Goal: Information Seeking & Learning: Check status

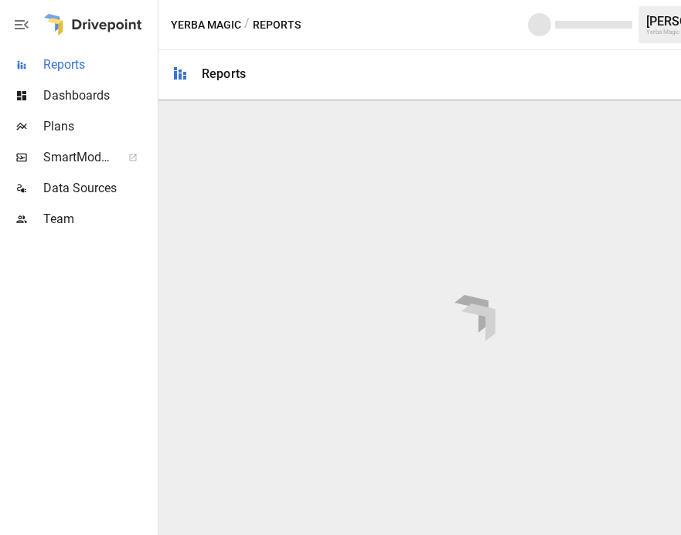
click at [105, 73] on span "Reports" at bounding box center [98, 65] width 111 height 19
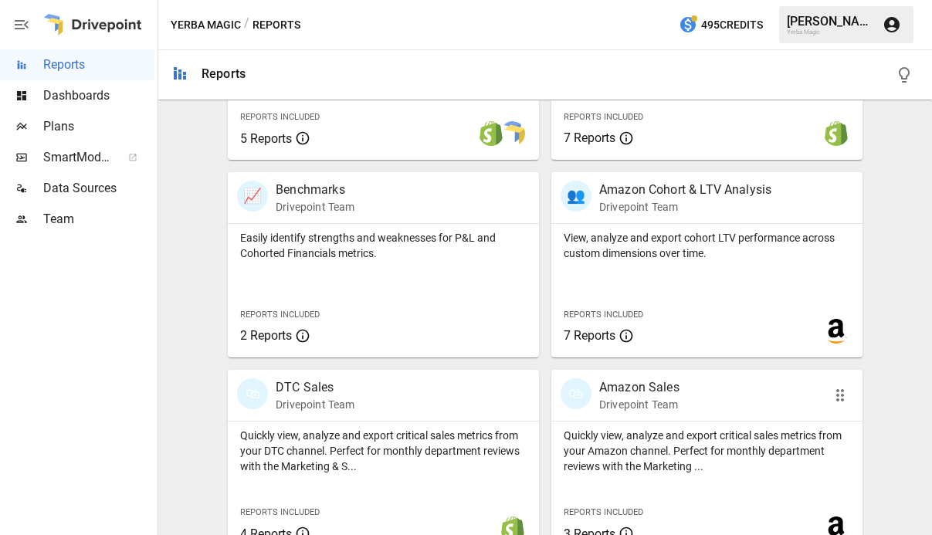
scroll to position [662, 0]
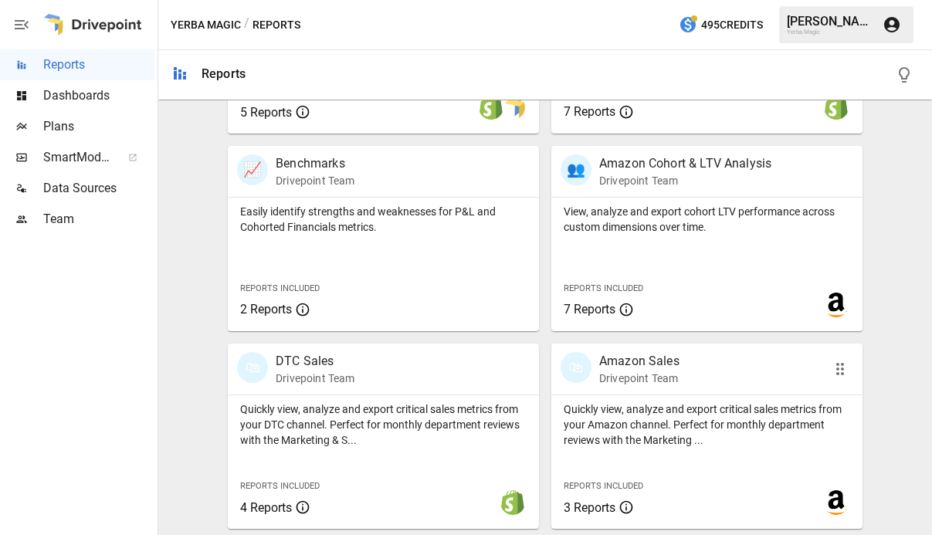
click at [681, 385] on div "🛍 Amazon Sales Drivepoint Team" at bounding box center [683, 369] width 244 height 34
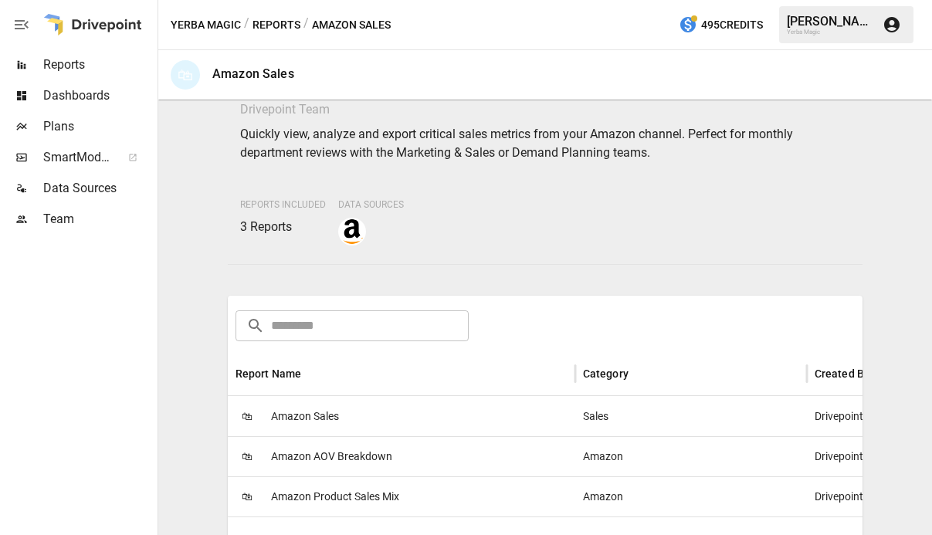
scroll to position [186, 0]
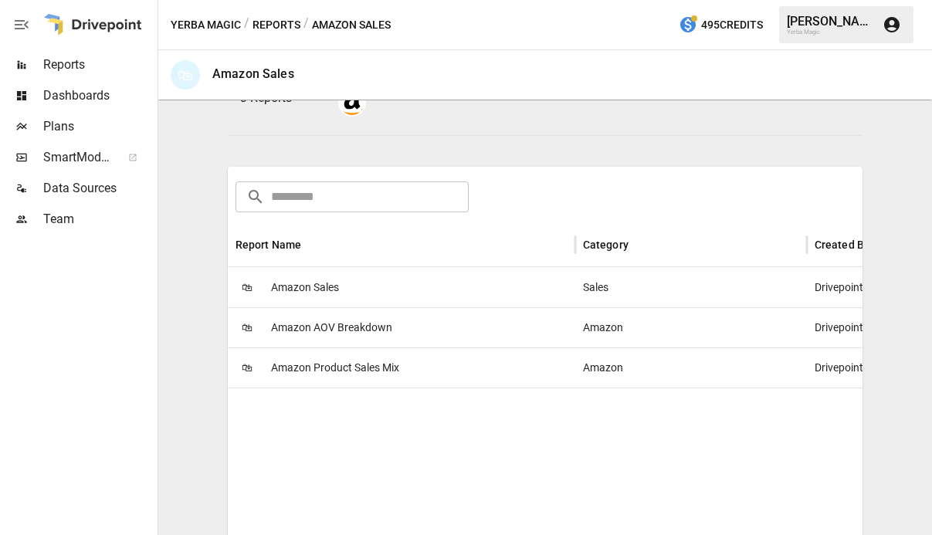
click at [299, 287] on span "Amazon Sales" at bounding box center [305, 287] width 68 height 39
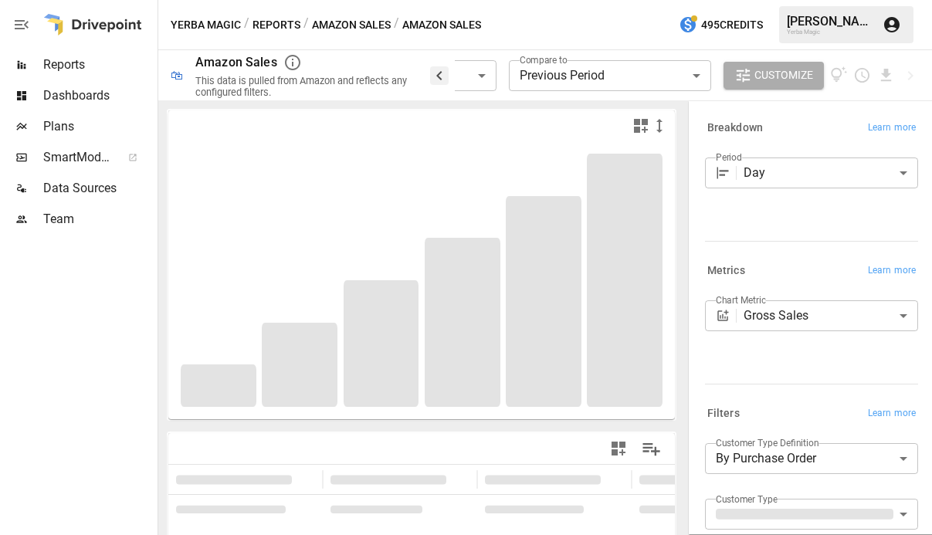
click at [433, 68] on icon "button" at bounding box center [439, 75] width 19 height 19
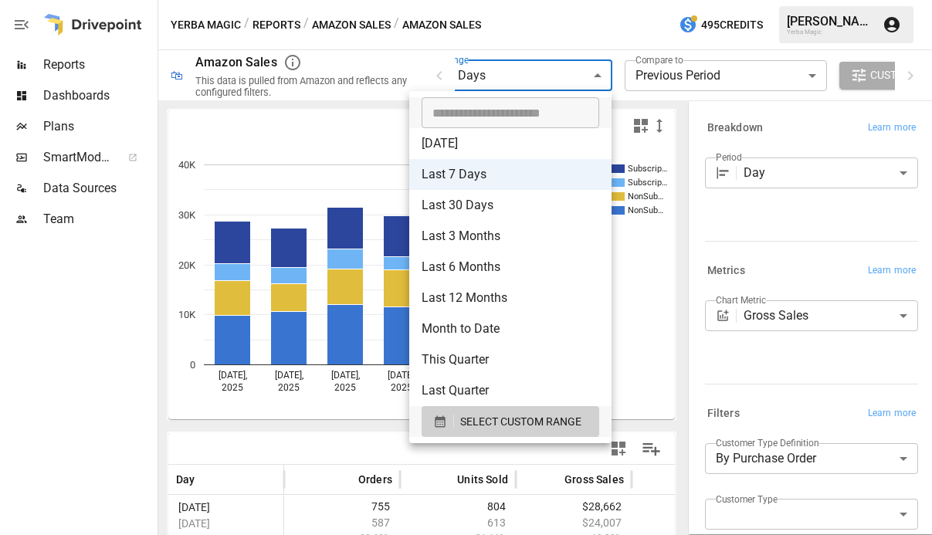
click at [499, 0] on body "**********" at bounding box center [466, 0] width 932 height 0
click at [556, 428] on span "SELECT CUSTOM RANGE" at bounding box center [520, 422] width 121 height 19
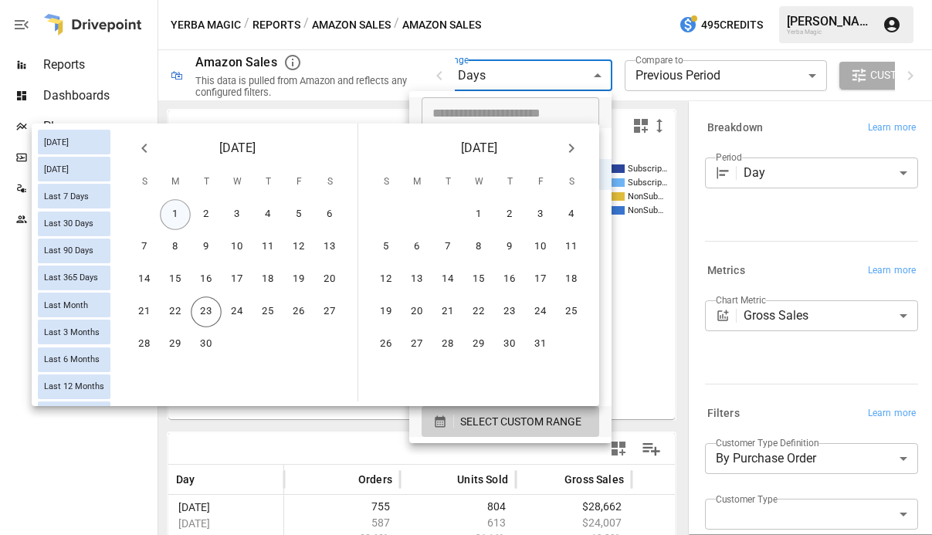
click at [177, 212] on button "1" at bounding box center [175, 214] width 31 height 31
click at [212, 317] on button "23" at bounding box center [206, 312] width 31 height 31
type input "******"
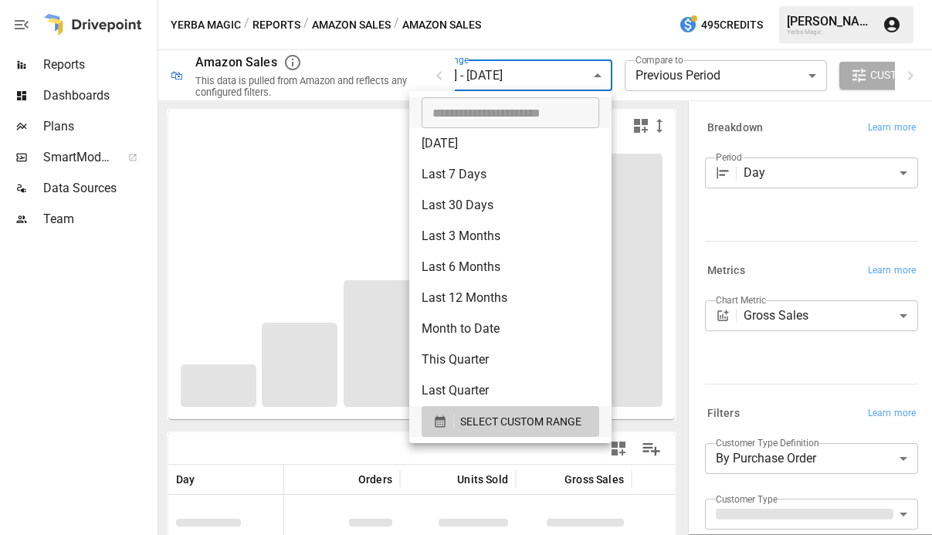
click at [642, 45] on div at bounding box center [466, 267] width 932 height 535
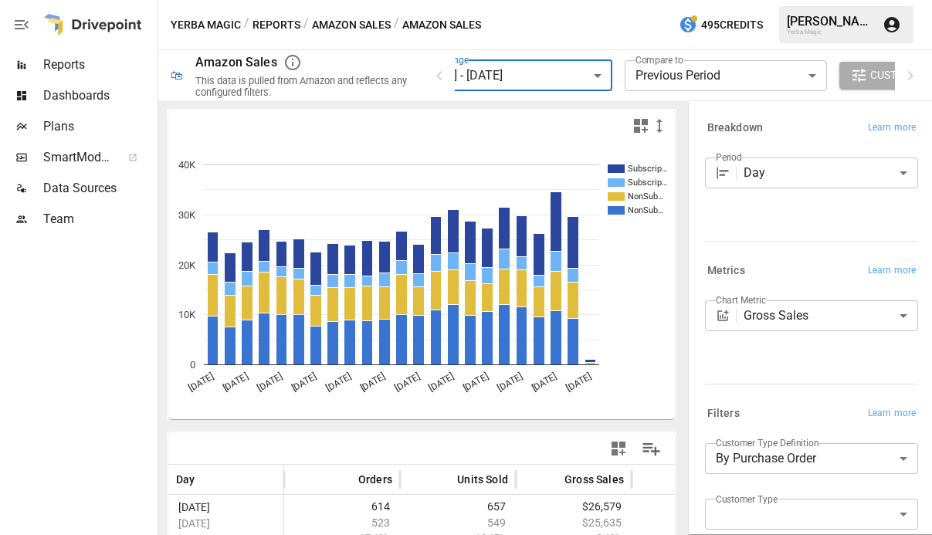
click at [810, 0] on body "**********" at bounding box center [466, 0] width 932 height 0
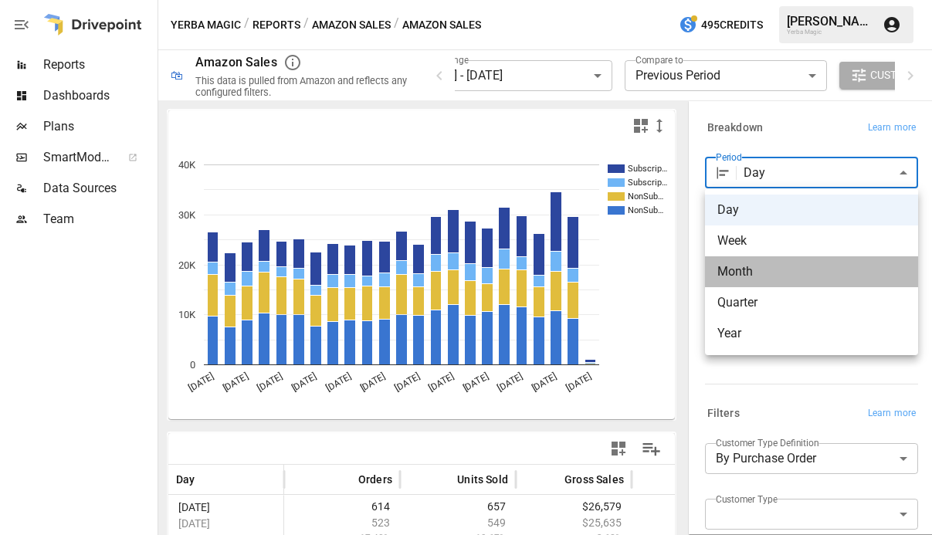
click at [783, 269] on span "Month" at bounding box center [812, 272] width 188 height 19
type input "*****"
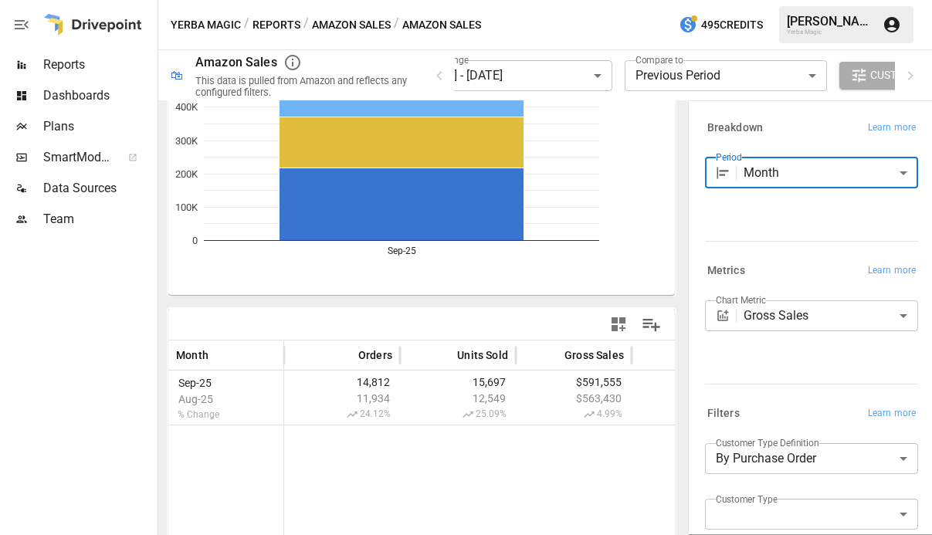
scroll to position [68, 0]
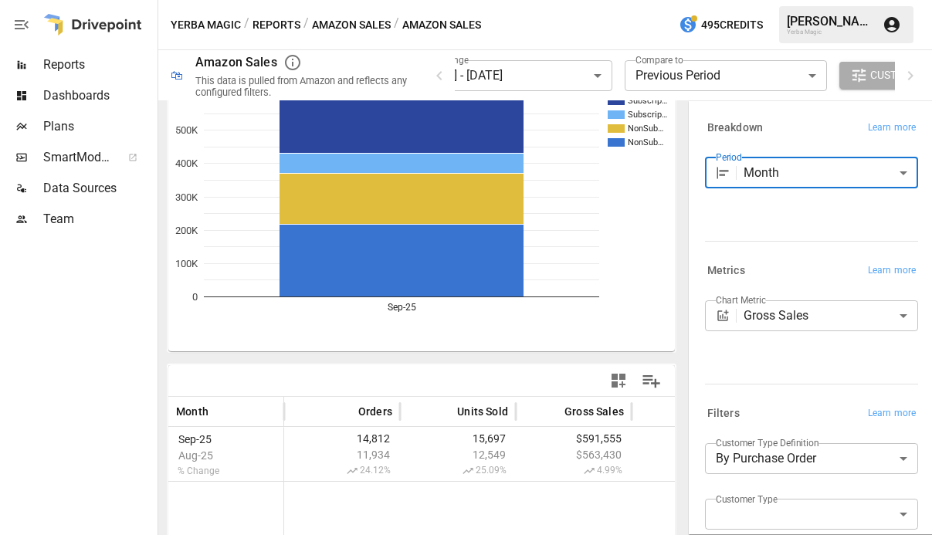
click at [451, 75] on div "**********" at bounding box center [675, 75] width 490 height 50
click at [443, 77] on icon "button" at bounding box center [439, 75] width 19 height 19
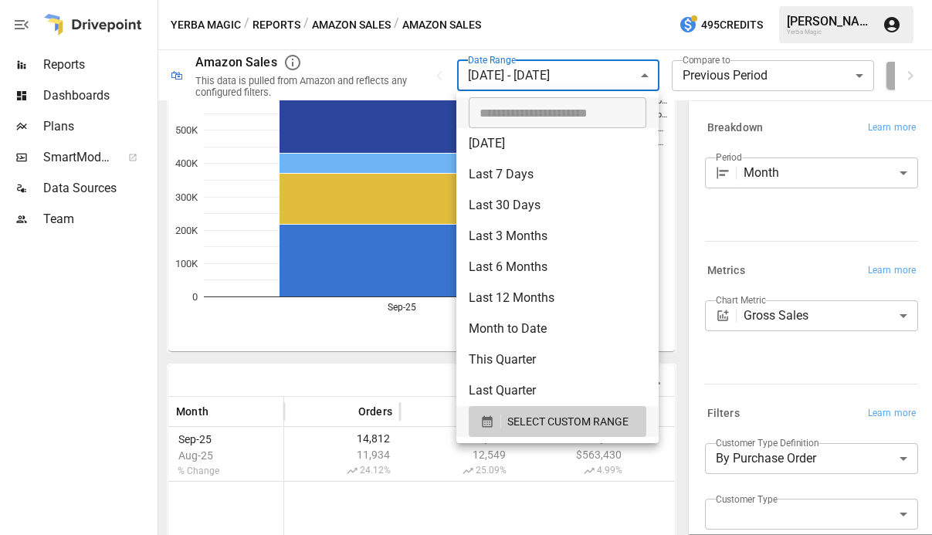
click at [520, 0] on body "**********" at bounding box center [466, 0] width 932 height 0
click at [585, 425] on span "SELECT CUSTOM RANGE" at bounding box center [568, 422] width 121 height 19
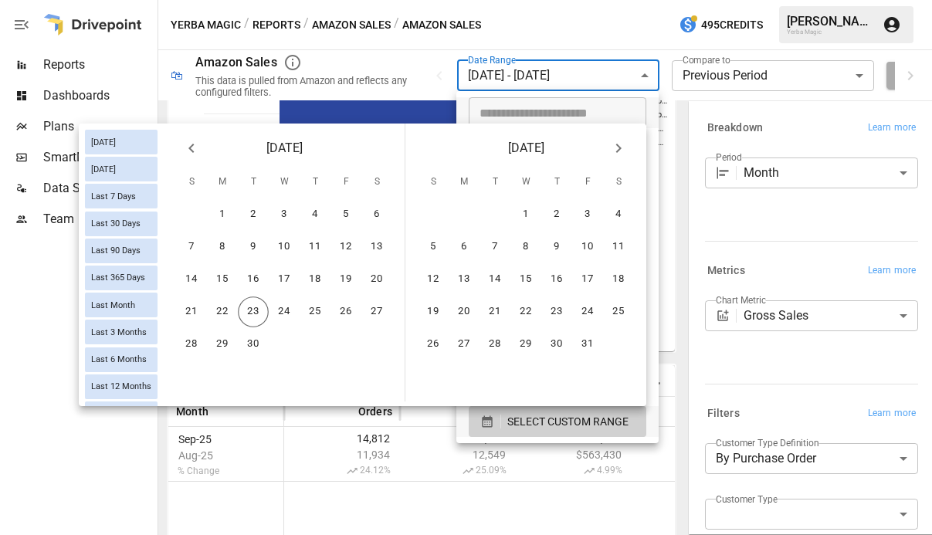
click at [190, 148] on icon "Previous month" at bounding box center [190, 148] width 5 height 9
click at [354, 212] on button "1" at bounding box center [346, 214] width 31 height 31
click at [348, 316] on button "22" at bounding box center [346, 312] width 31 height 31
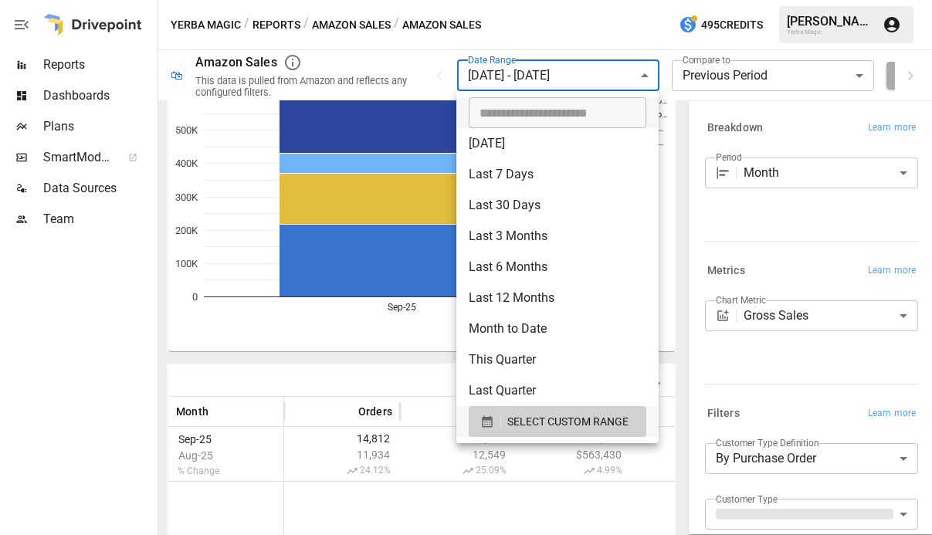
scroll to position [226, 0]
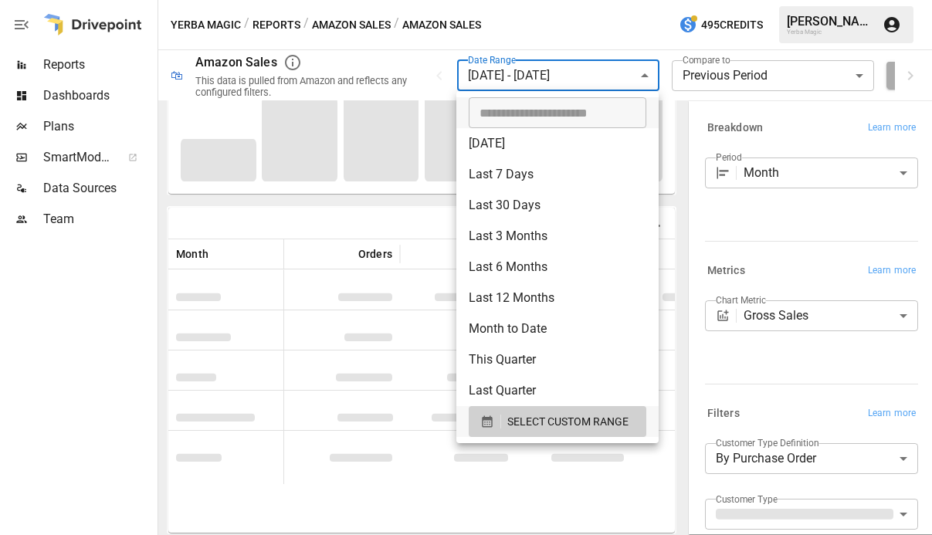
click at [412, 199] on div at bounding box center [466, 267] width 932 height 535
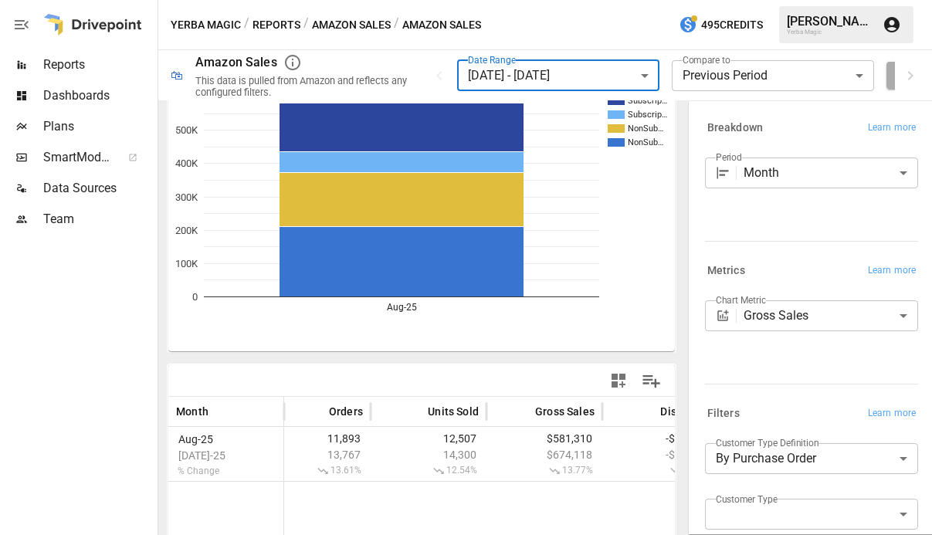
scroll to position [0, 0]
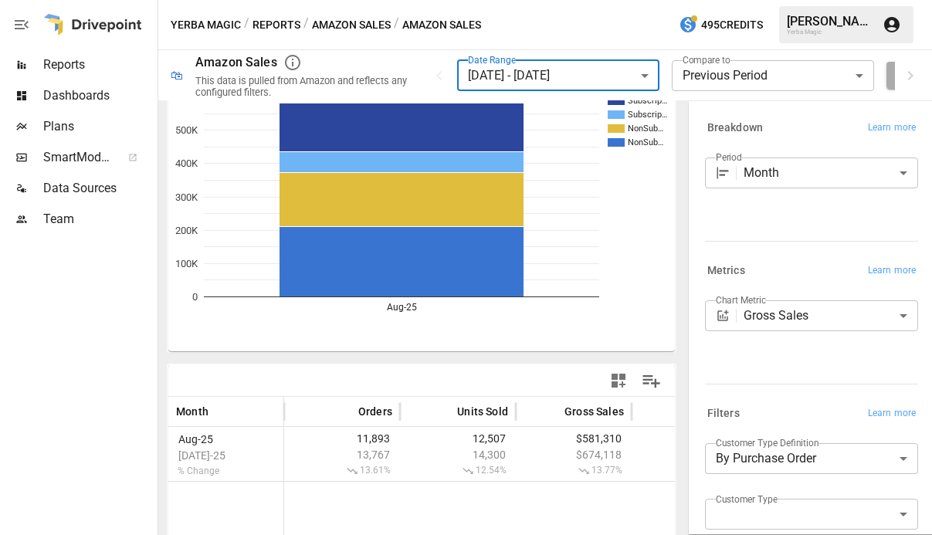
click at [564, 0] on body "**********" at bounding box center [466, 0] width 932 height 0
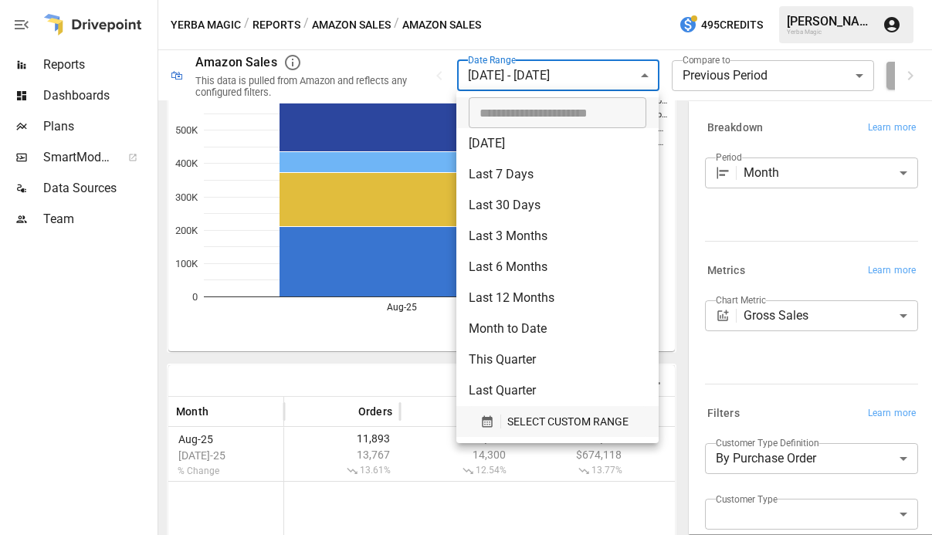
click at [566, 416] on span "SELECT CUSTOM RANGE" at bounding box center [568, 422] width 121 height 19
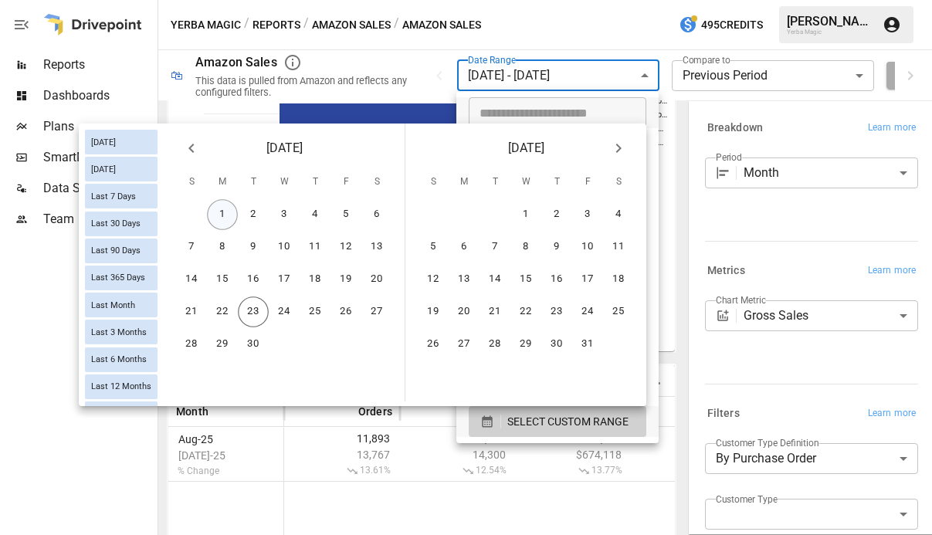
click at [220, 209] on button "1" at bounding box center [222, 214] width 31 height 31
click at [224, 310] on button "22" at bounding box center [222, 312] width 31 height 31
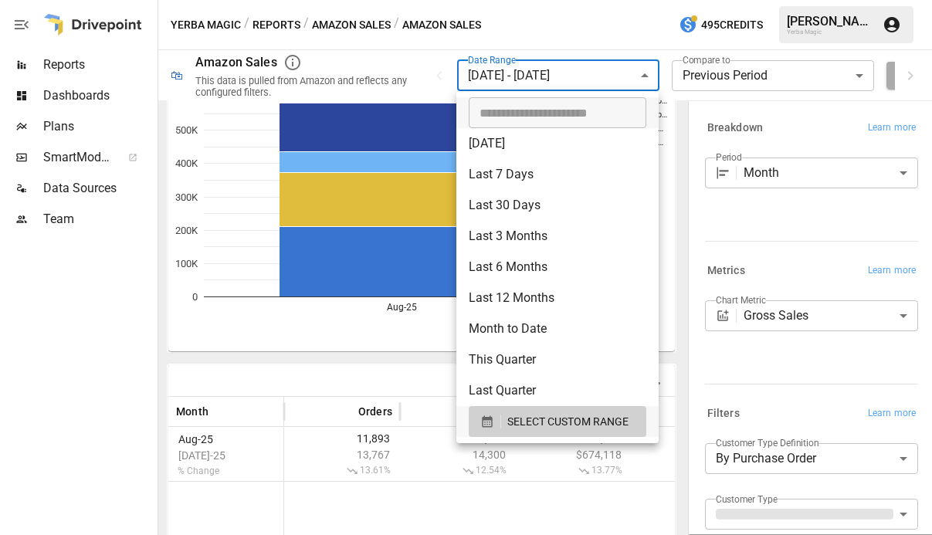
scroll to position [226, 0]
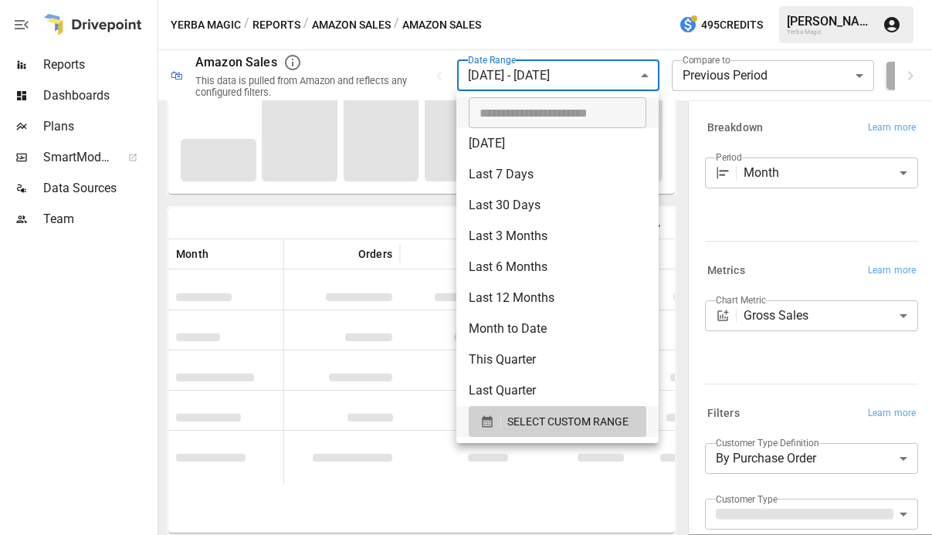
click at [423, 208] on div at bounding box center [466, 267] width 932 height 535
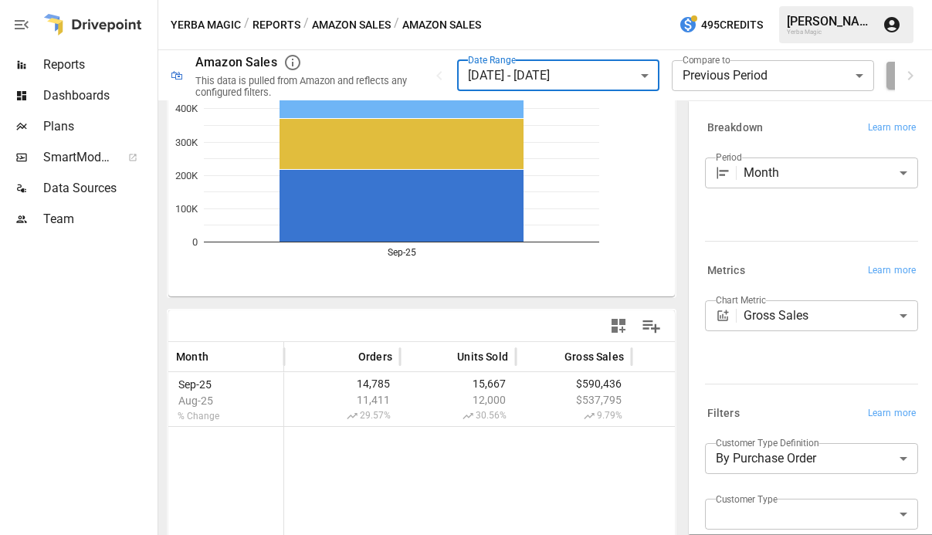
scroll to position [120, 0]
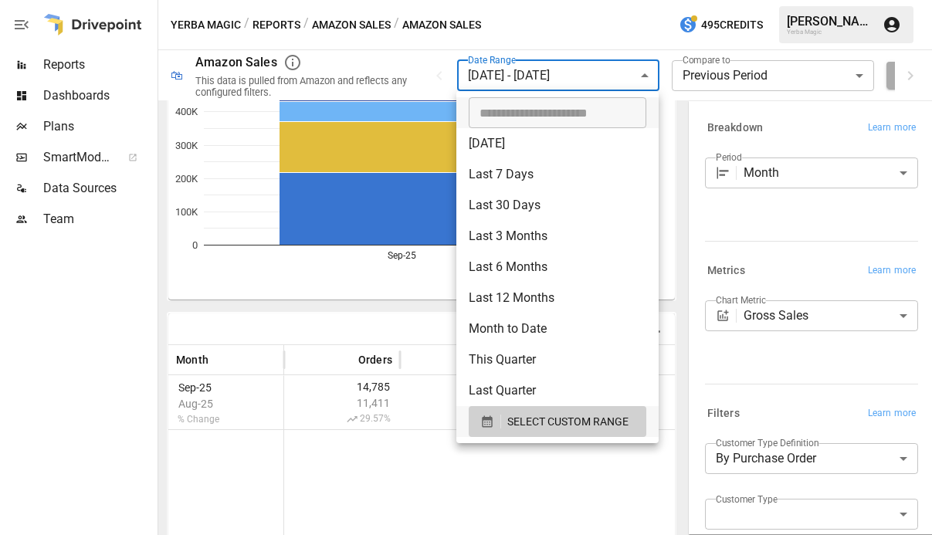
click at [566, 0] on body "**********" at bounding box center [466, 0] width 932 height 0
click at [402, 346] on div at bounding box center [466, 267] width 932 height 535
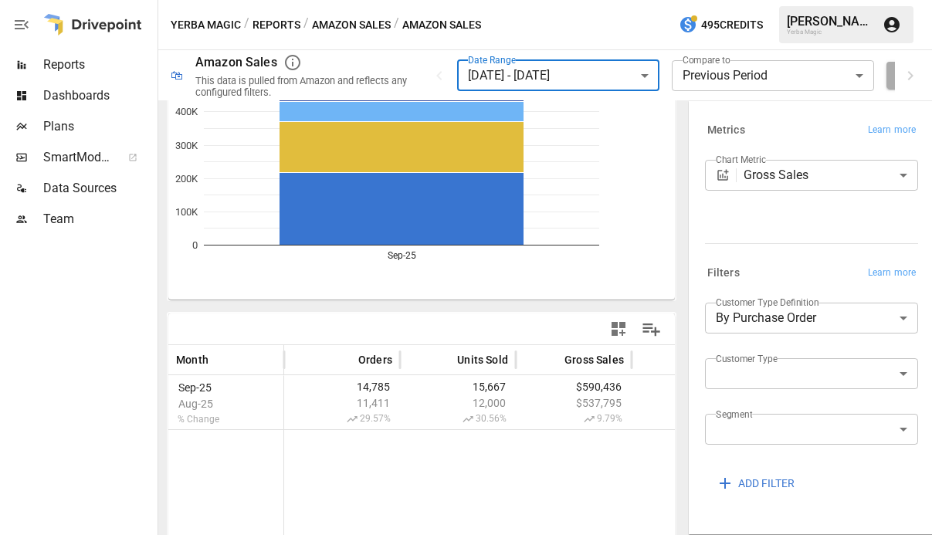
scroll to position [186, 0]
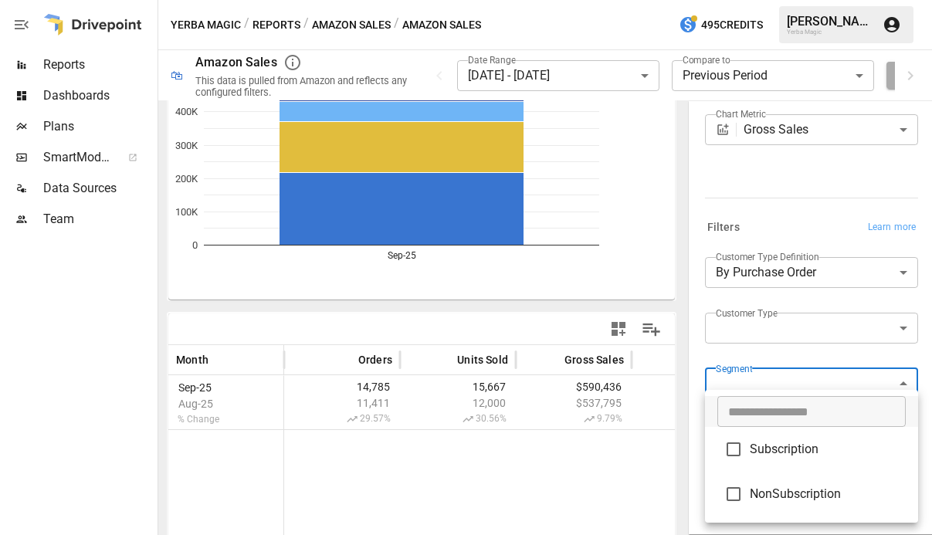
click at [834, 0] on body "**********" at bounding box center [466, 0] width 932 height 0
click at [559, 81] on div at bounding box center [466, 267] width 932 height 535
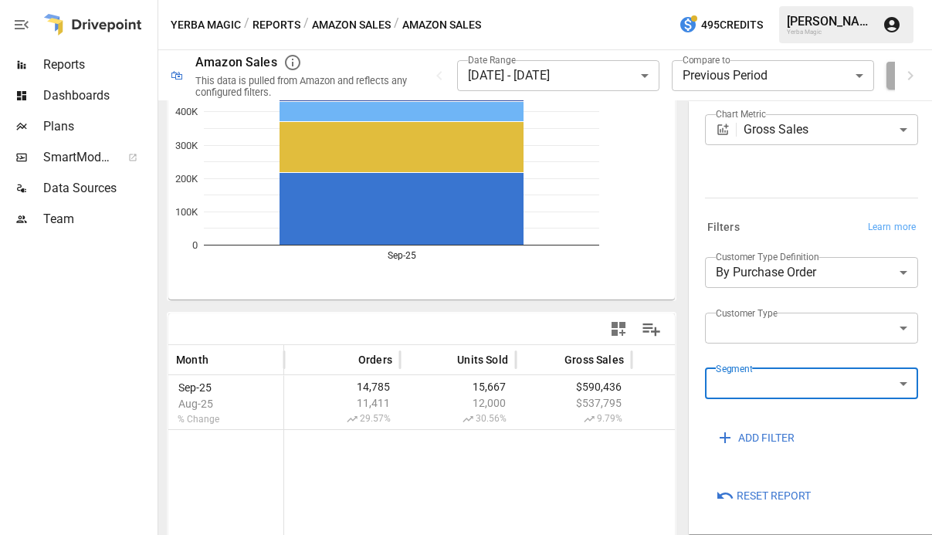
click at [570, 0] on body "**********" at bounding box center [466, 0] width 932 height 0
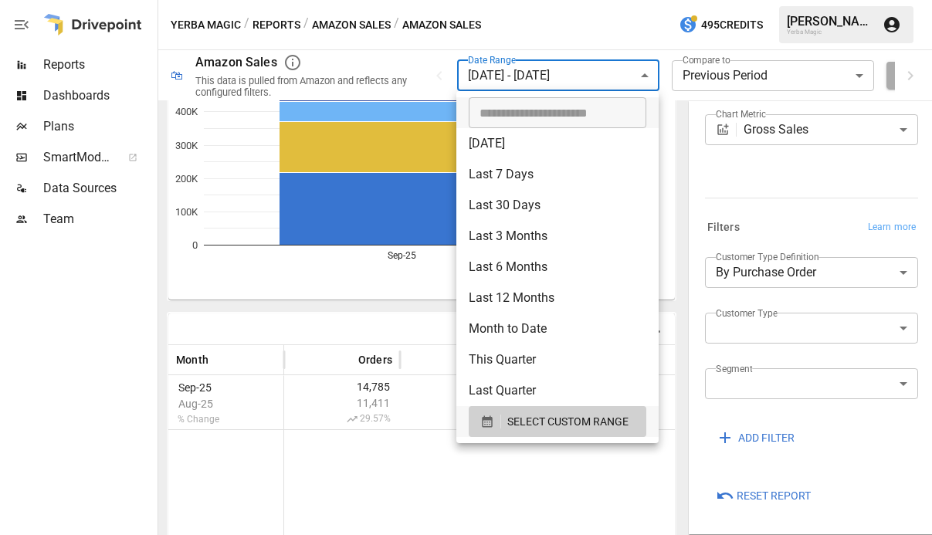
click at [388, 329] on div at bounding box center [466, 267] width 932 height 535
click at [601, 0] on body "**********" at bounding box center [466, 0] width 932 height 0
click at [552, 430] on span "SELECT CUSTOM RANGE" at bounding box center [568, 422] width 121 height 19
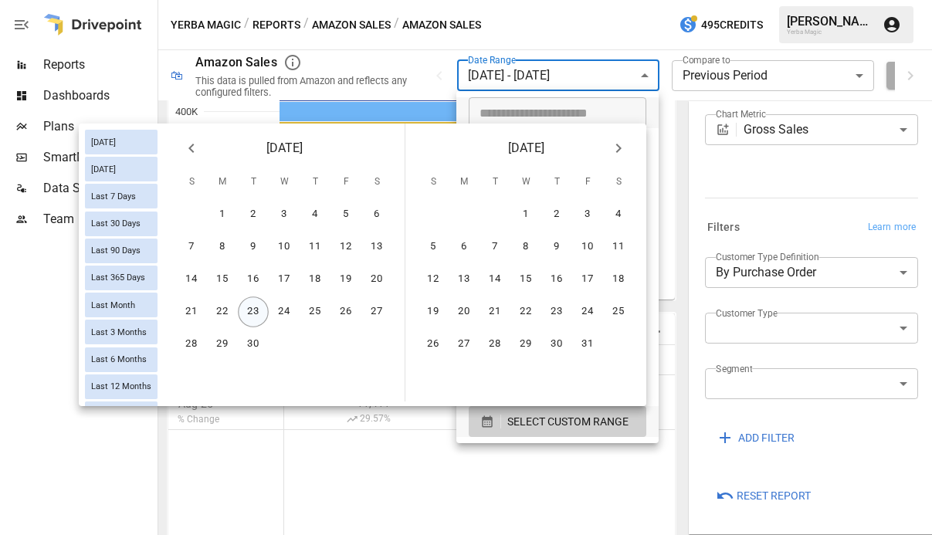
click at [254, 314] on button "23" at bounding box center [253, 312] width 31 height 31
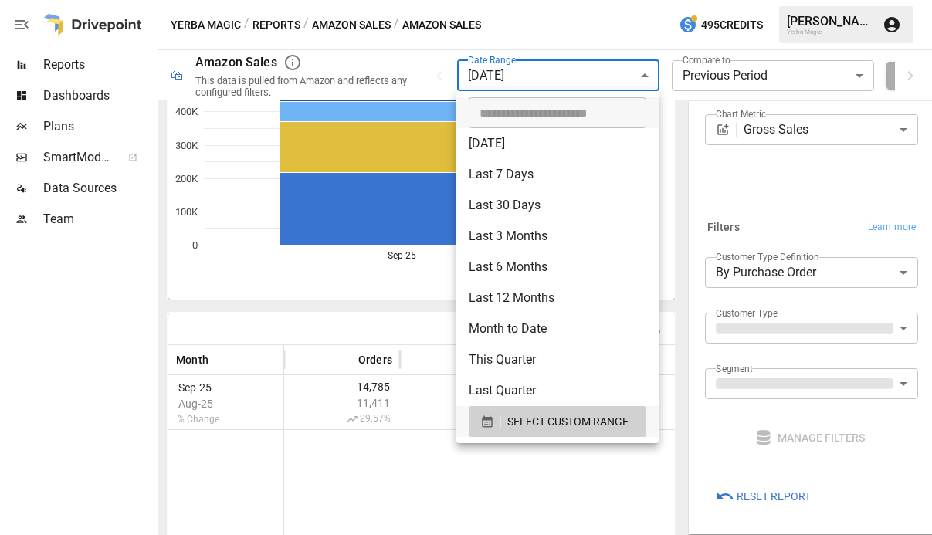
scroll to position [226, 0]
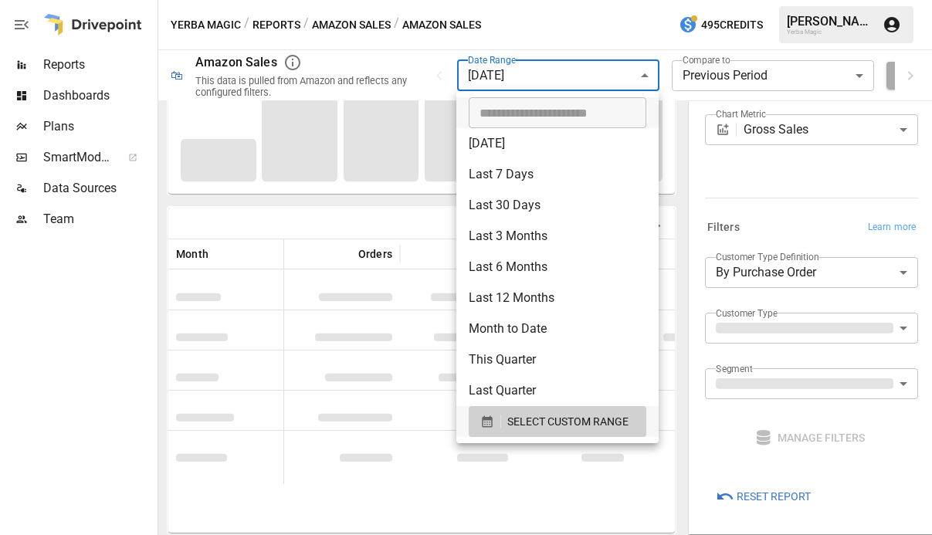
click at [406, 205] on div at bounding box center [466, 267] width 932 height 535
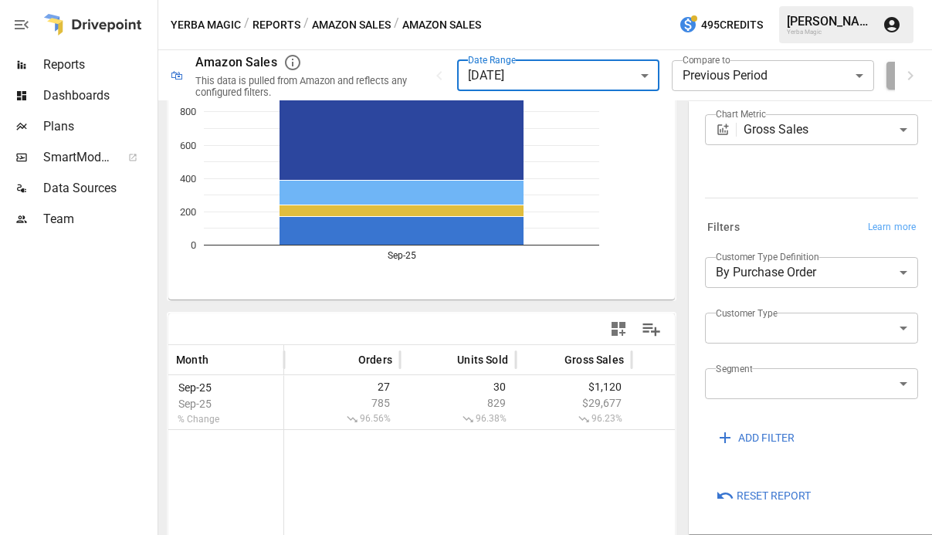
scroll to position [0, 0]
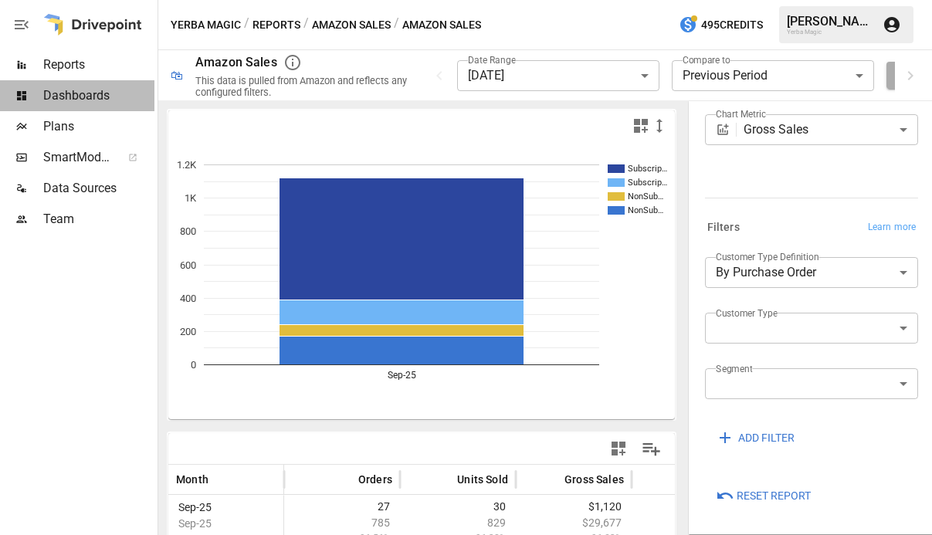
click at [106, 93] on span "Dashboards" at bounding box center [98, 96] width 111 height 19
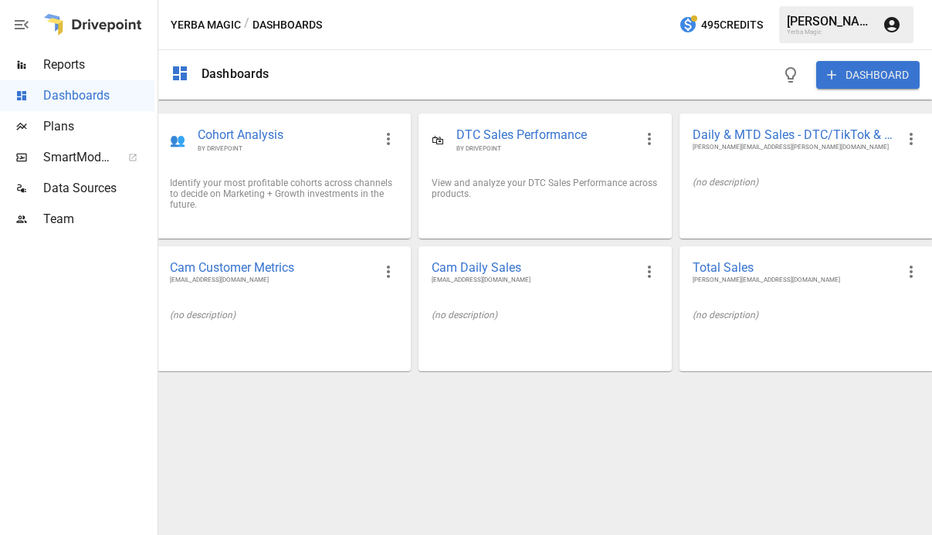
click at [107, 63] on span "Reports" at bounding box center [98, 65] width 111 height 19
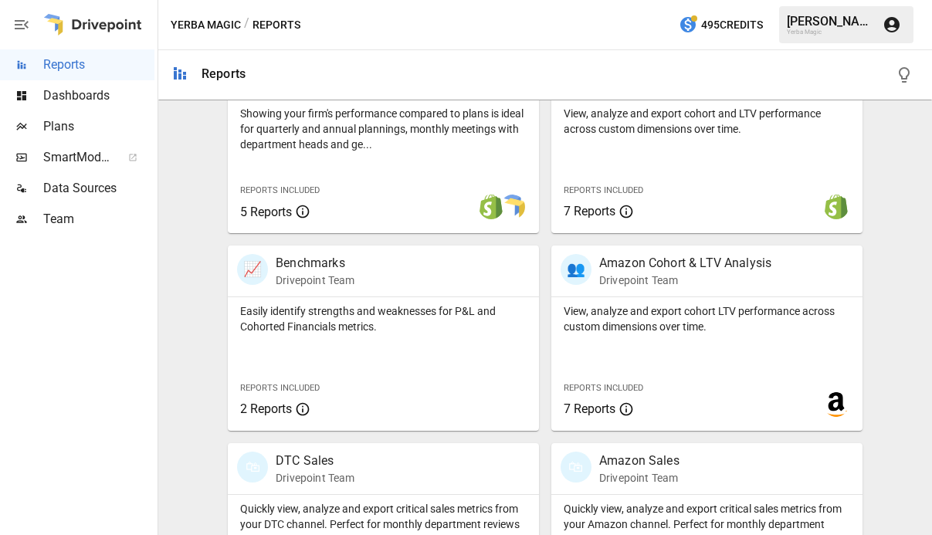
scroll to position [662, 0]
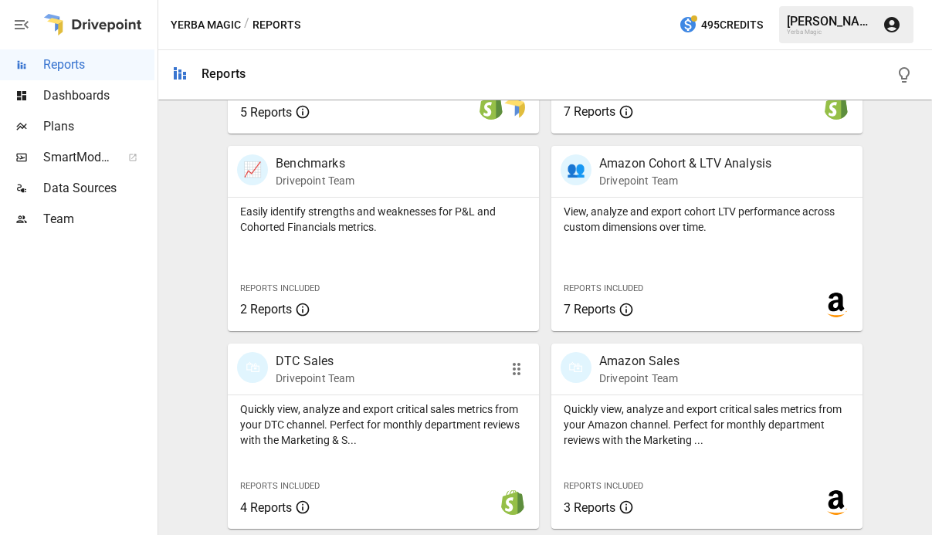
click at [449, 385] on div "🛍 DTC Sales Drivepoint Team" at bounding box center [359, 369] width 244 height 34
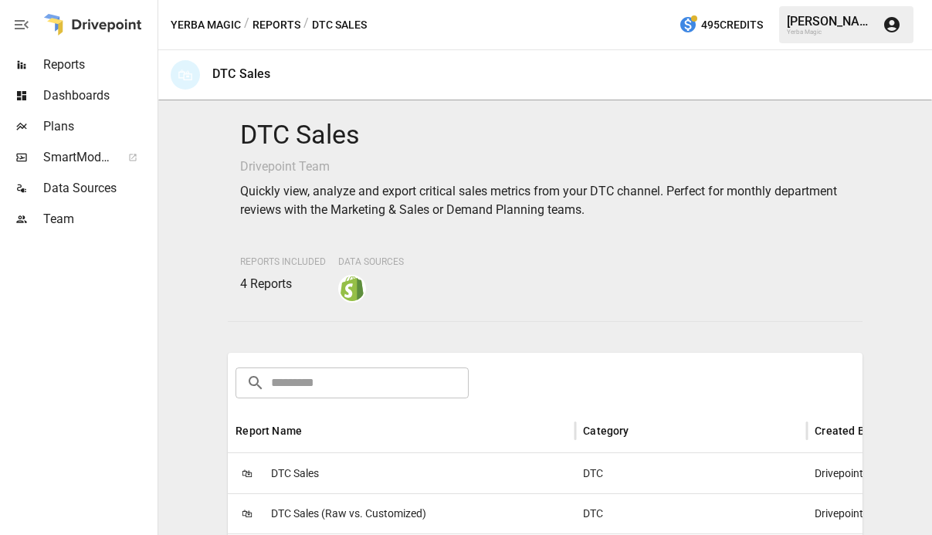
scroll to position [199, 0]
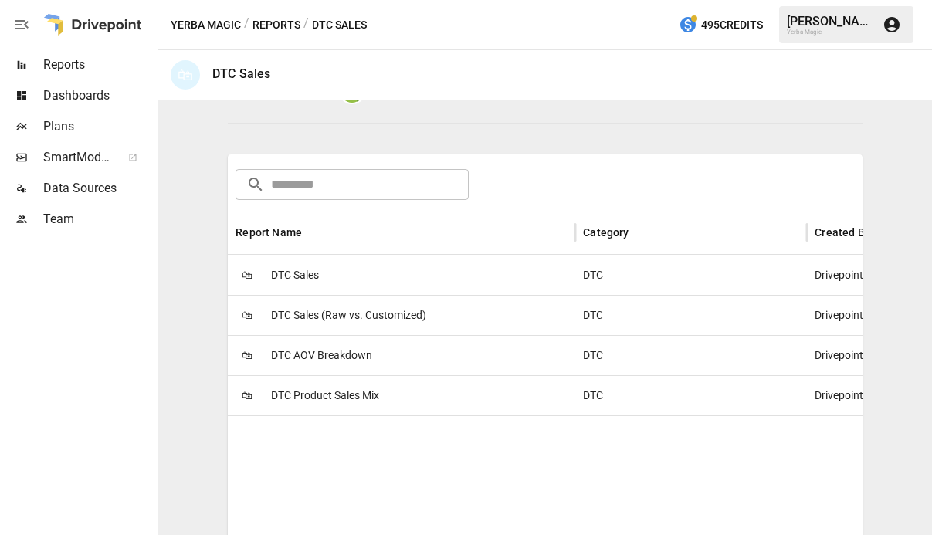
click at [341, 272] on div "🛍 DTC Sales" at bounding box center [402, 275] width 348 height 40
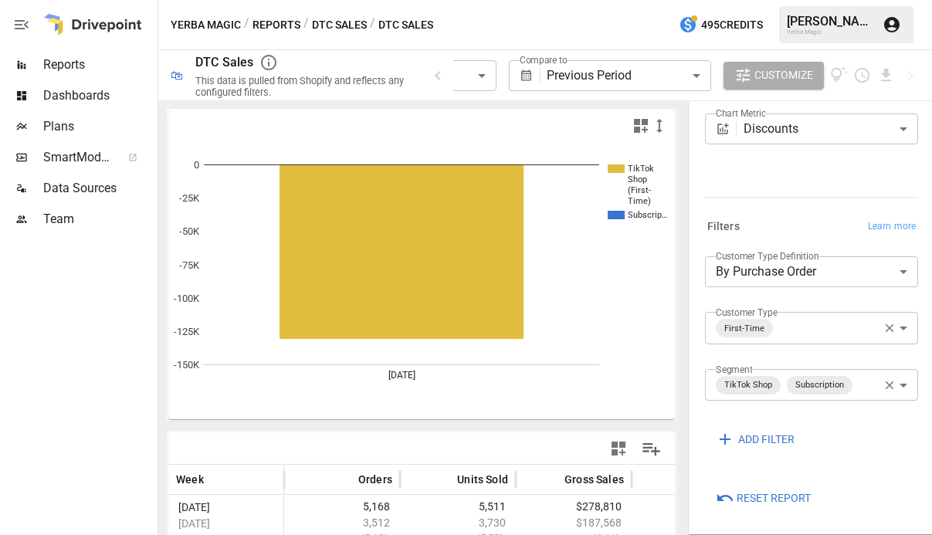
click at [872, 0] on body "**********" at bounding box center [466, 0] width 932 height 0
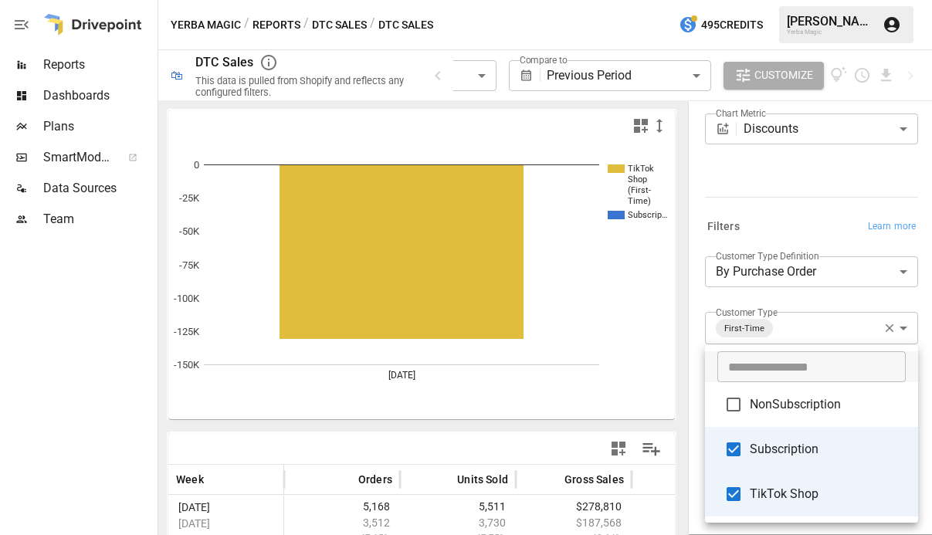
type input "**********"
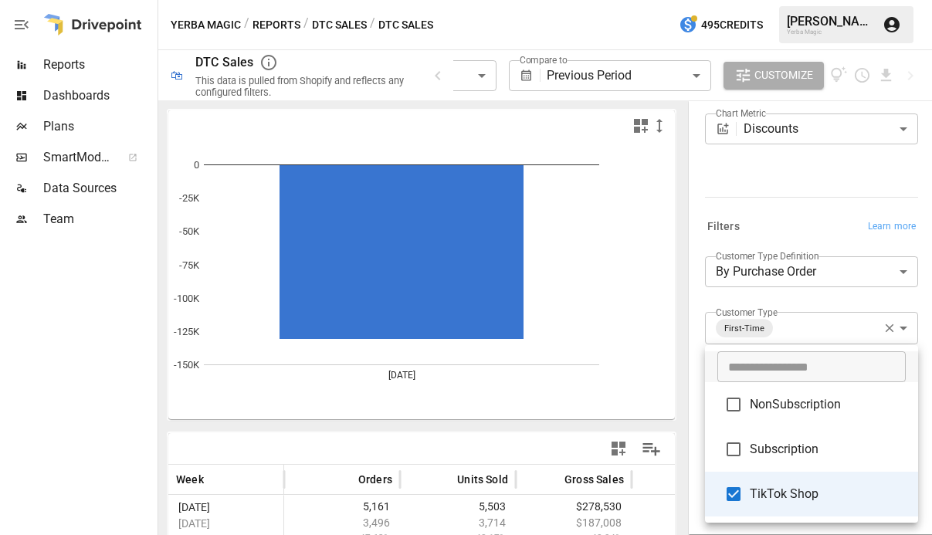
click at [796, 225] on div at bounding box center [466, 267] width 932 height 535
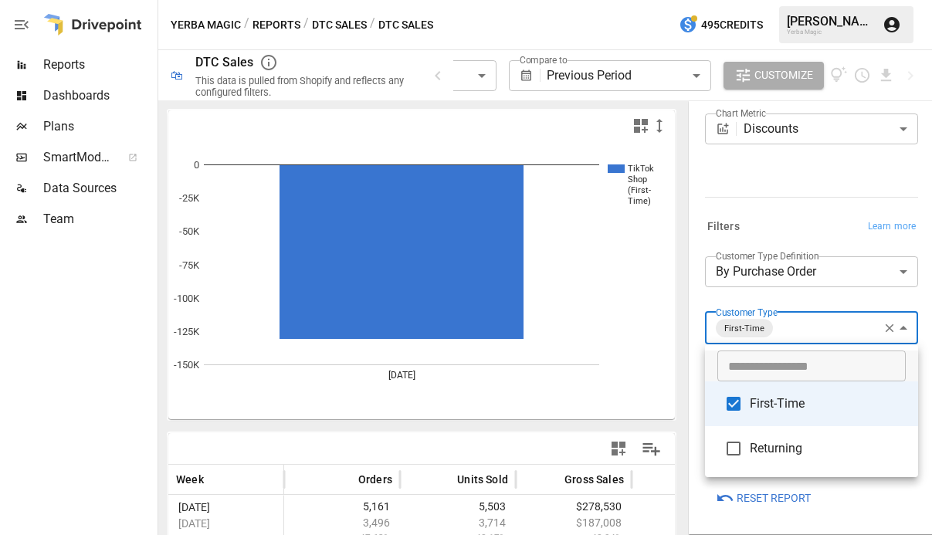
click at [831, 0] on body "**********" at bounding box center [466, 0] width 932 height 0
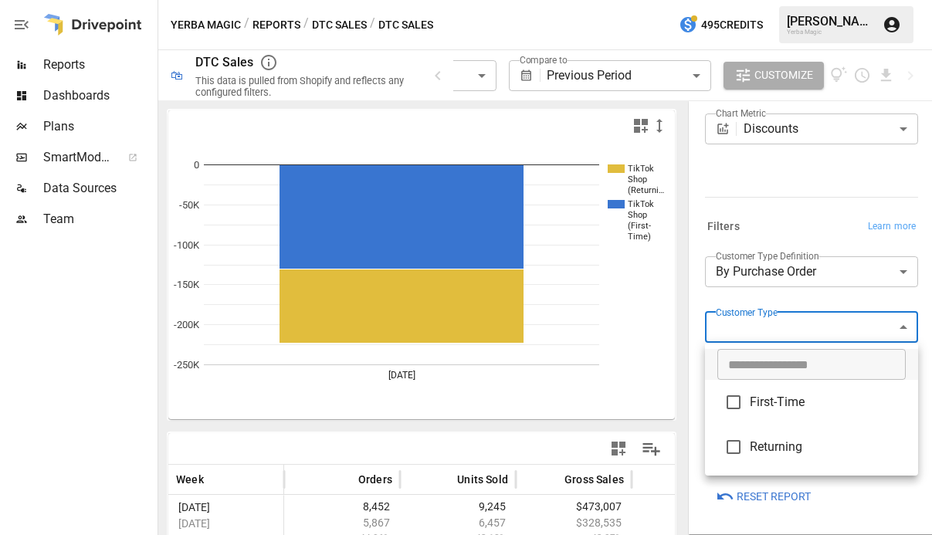
click at [436, 76] on div at bounding box center [466, 267] width 932 height 535
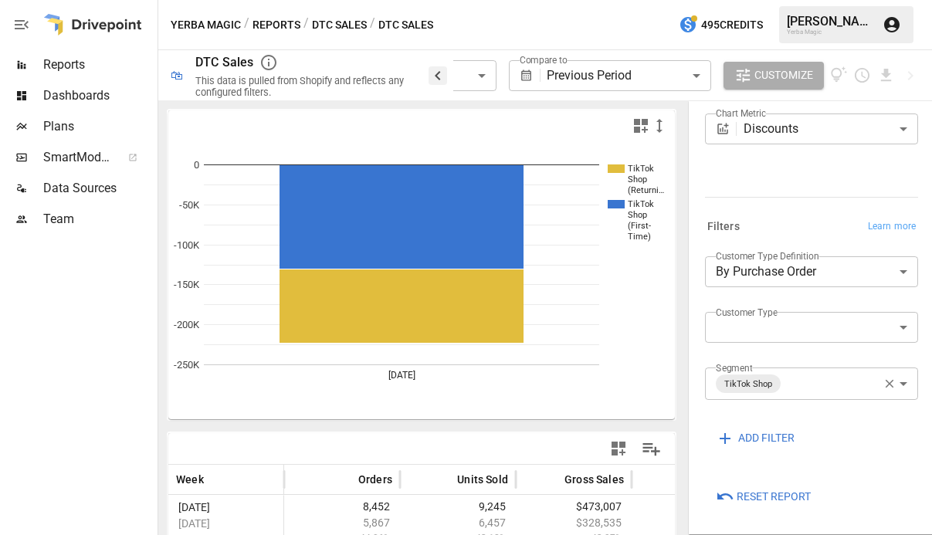
click at [440, 72] on icon "button" at bounding box center [437, 75] width 5 height 9
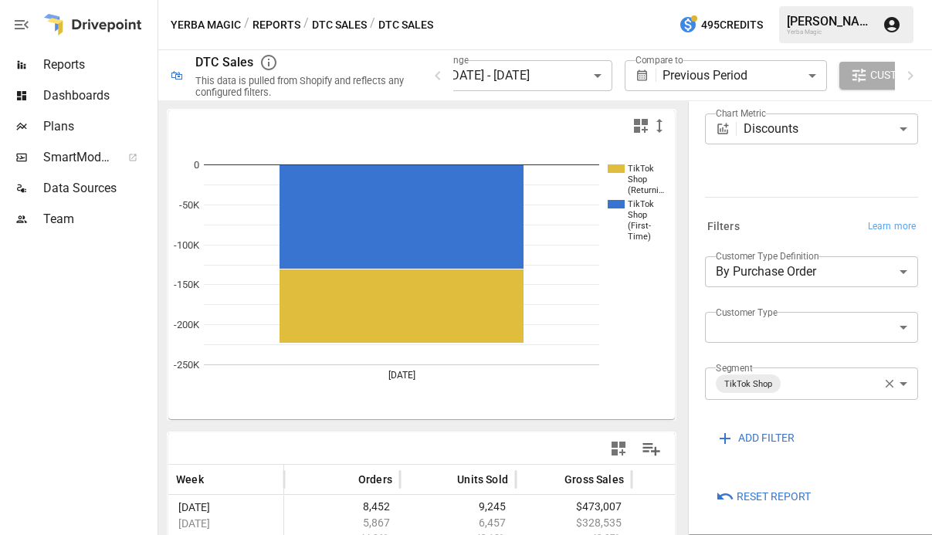
click at [505, 0] on body "**********" at bounding box center [466, 0] width 932 height 0
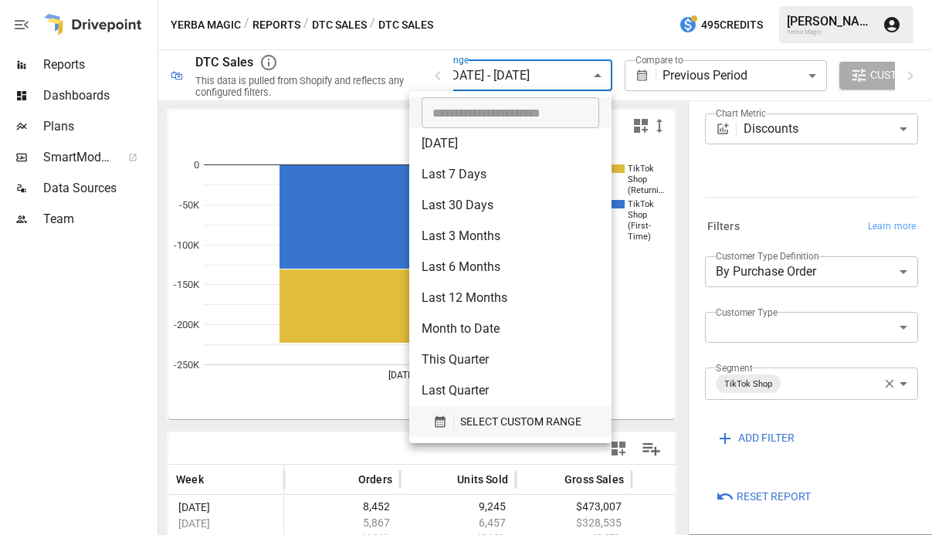
click at [558, 424] on span "SELECT CUSTOM RANGE" at bounding box center [520, 422] width 121 height 19
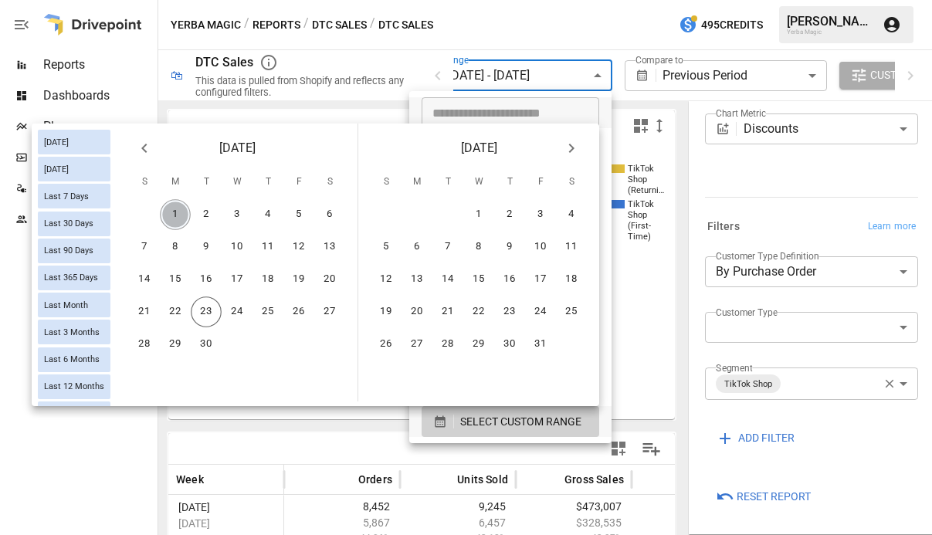
click at [171, 216] on button "1" at bounding box center [175, 214] width 31 height 31
click at [175, 315] on button "22" at bounding box center [175, 312] width 31 height 31
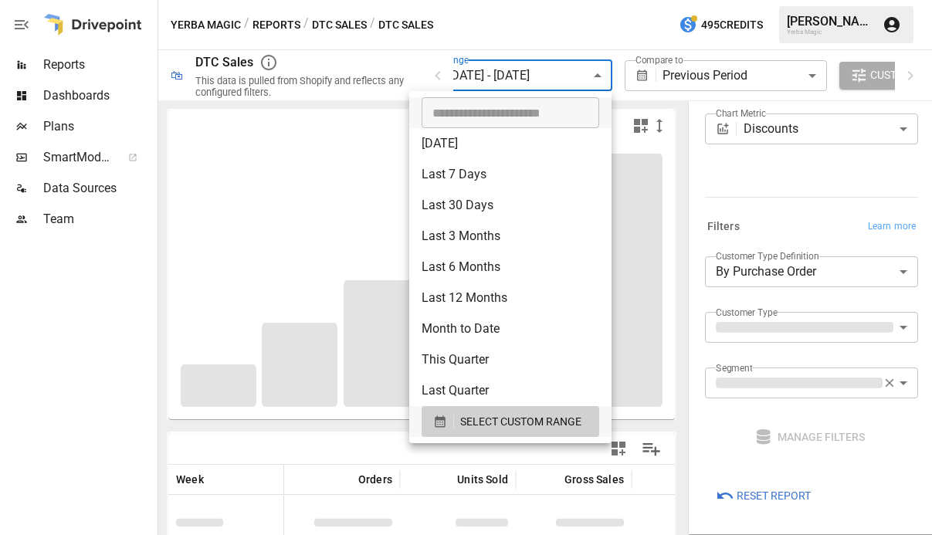
click at [494, 25] on div at bounding box center [466, 267] width 932 height 535
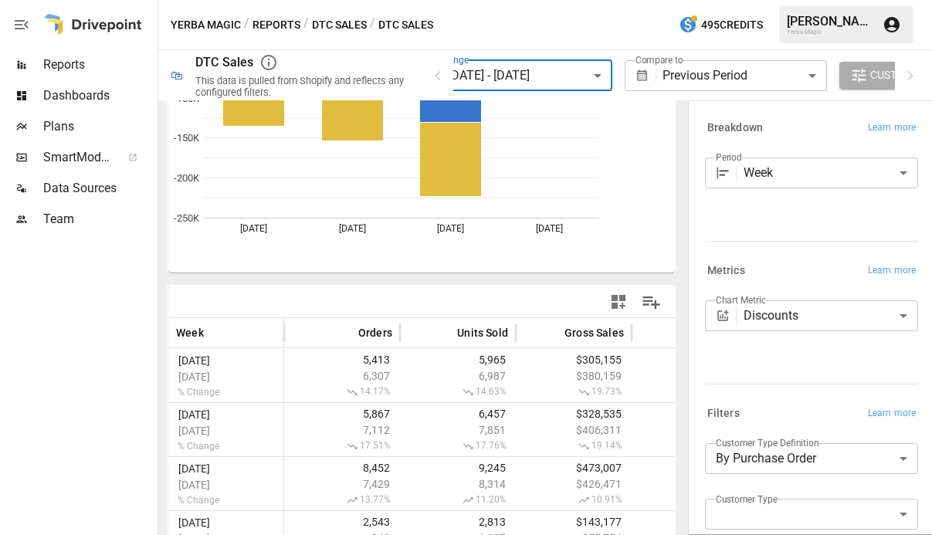
click at [779, 0] on body "**********" at bounding box center [466, 0] width 932 height 0
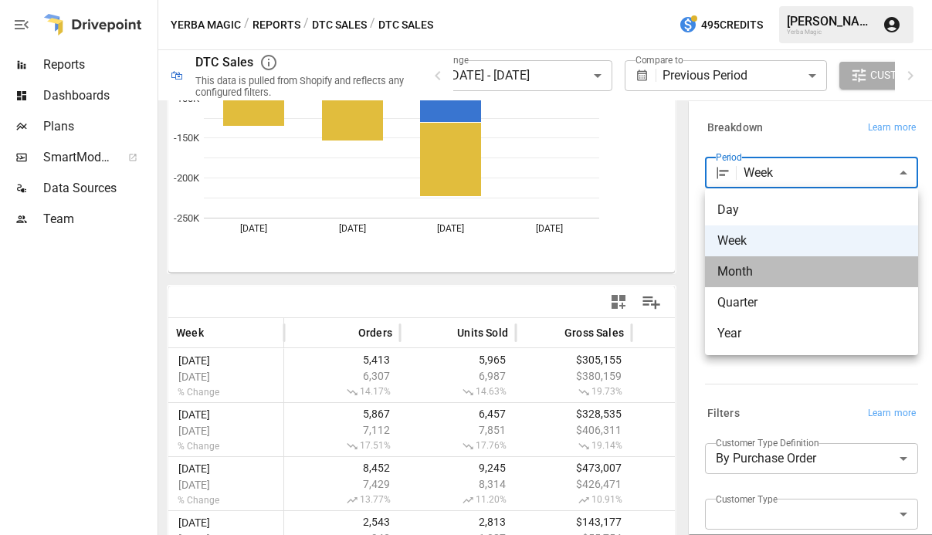
click at [768, 269] on span "Month" at bounding box center [812, 272] width 188 height 19
type input "*****"
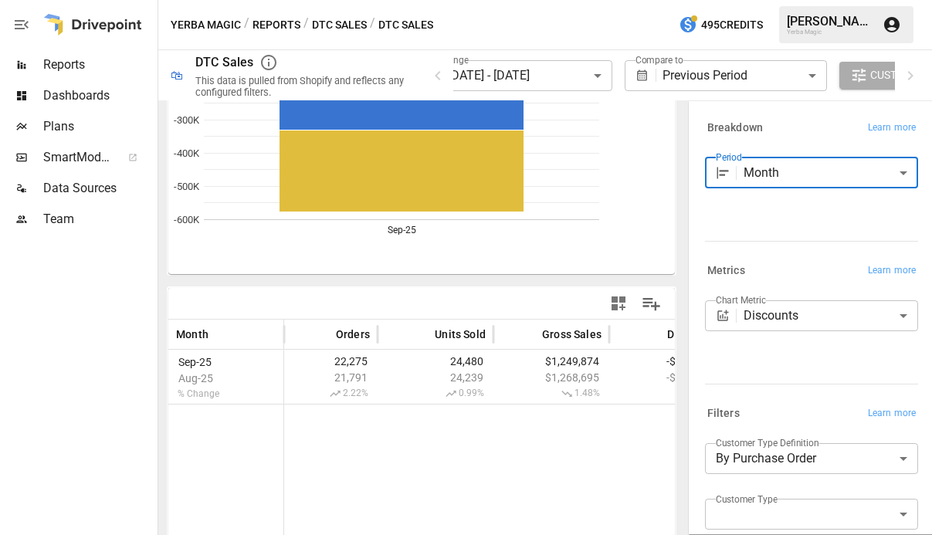
scroll to position [138, 0]
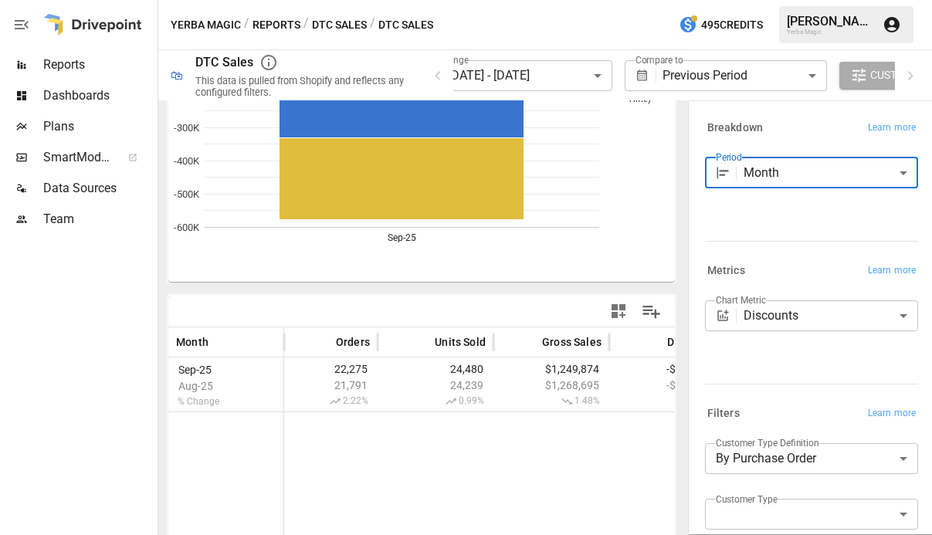
click at [565, 0] on body "**********" at bounding box center [466, 0] width 932 height 0
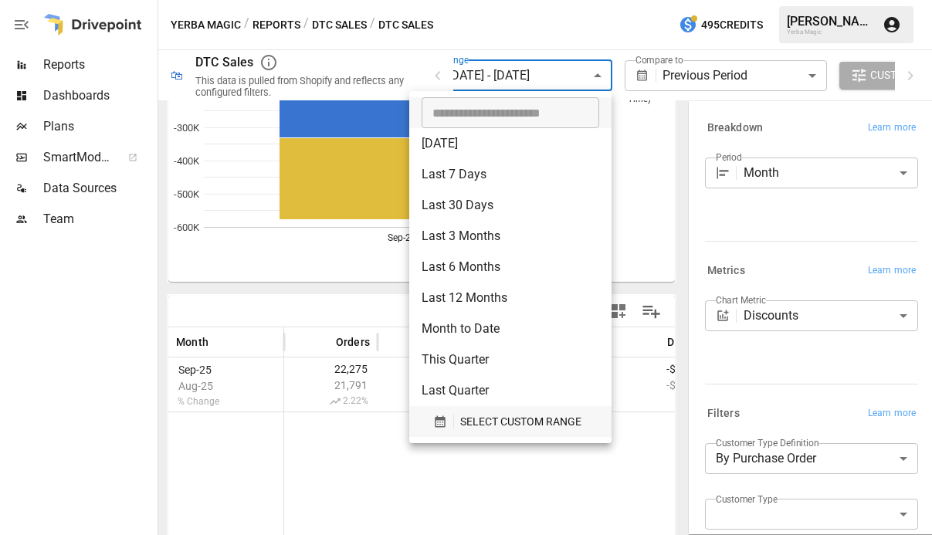
click at [520, 422] on span "SELECT CUSTOM RANGE" at bounding box center [520, 422] width 121 height 19
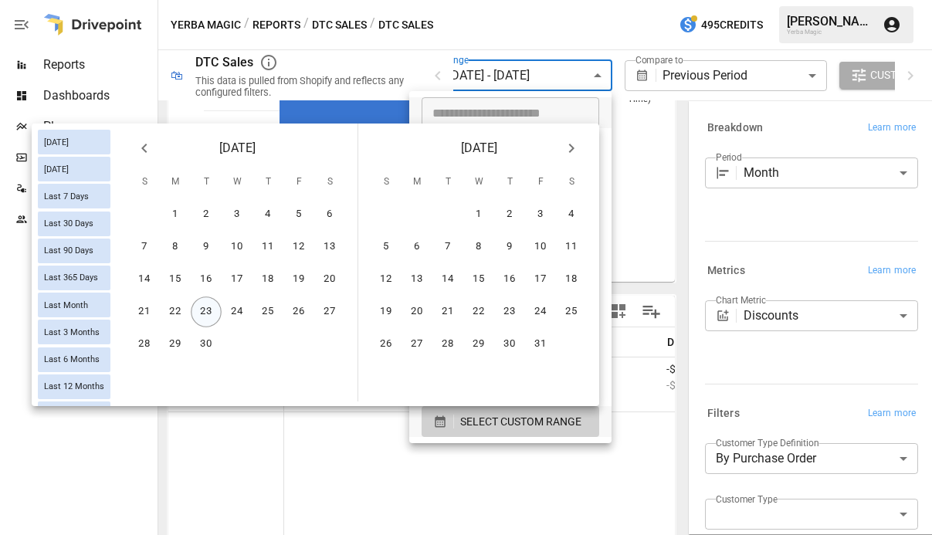
click at [205, 318] on button "23" at bounding box center [206, 312] width 31 height 31
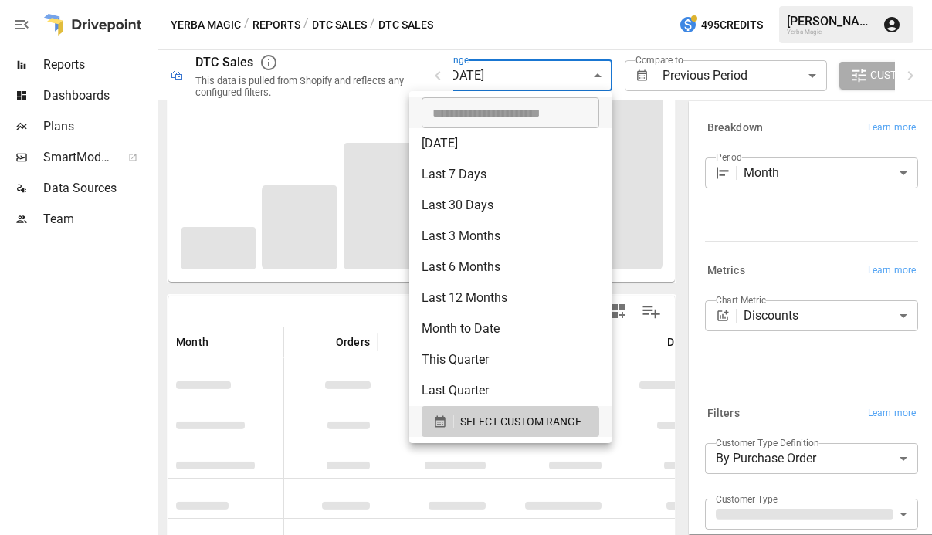
scroll to position [226, 0]
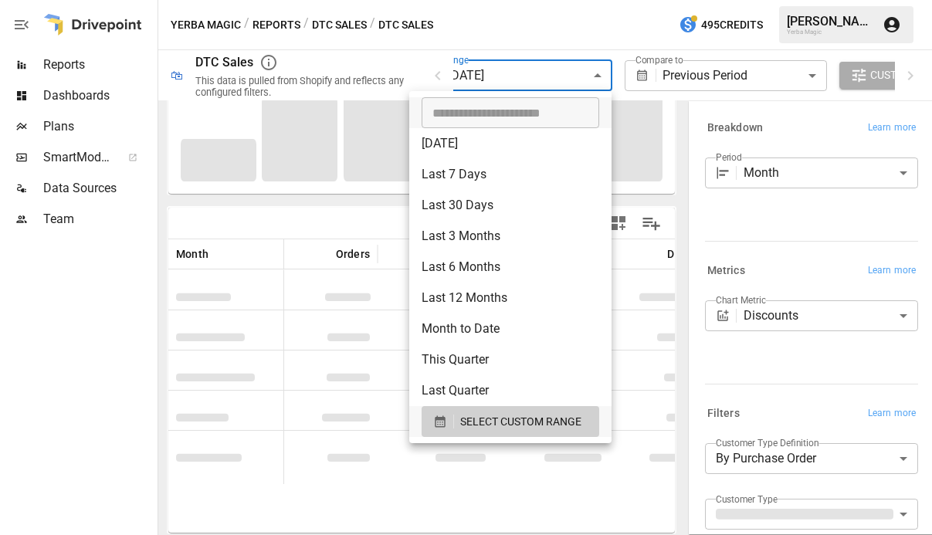
click at [365, 203] on div at bounding box center [466, 267] width 932 height 535
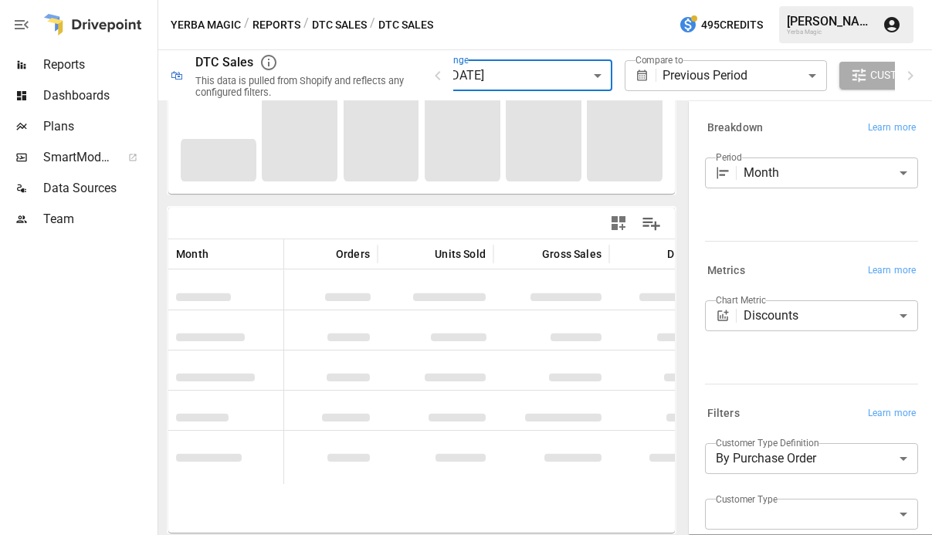
scroll to position [138, 0]
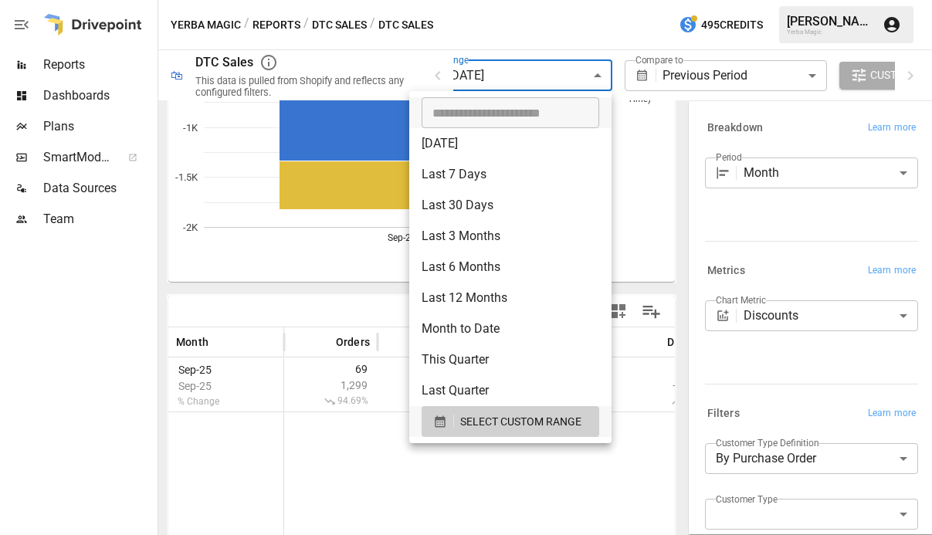
click at [503, 0] on body "**********" at bounding box center [466, 0] width 932 height 0
click at [505, 426] on span "SELECT CUSTOM RANGE" at bounding box center [520, 422] width 121 height 19
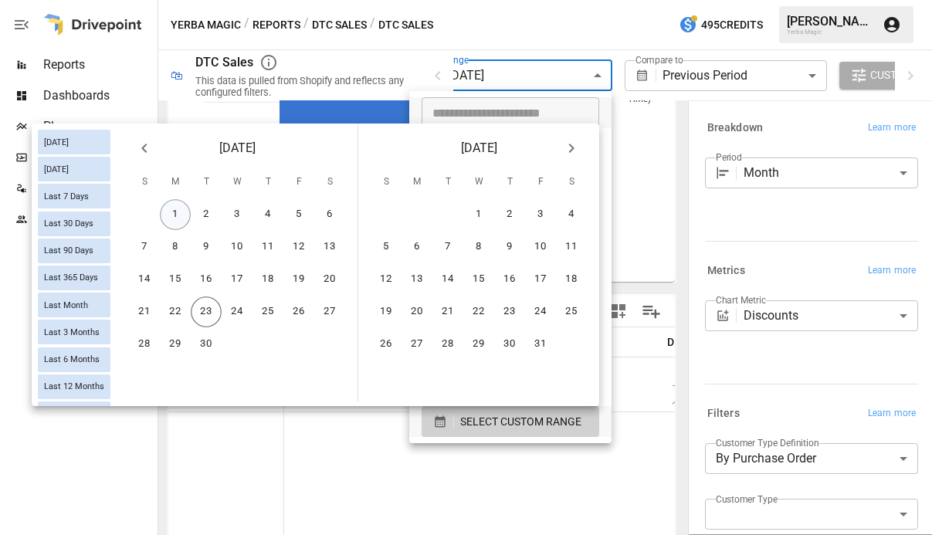
click at [168, 216] on button "1" at bounding box center [175, 214] width 31 height 31
click at [178, 317] on button "22" at bounding box center [175, 312] width 31 height 31
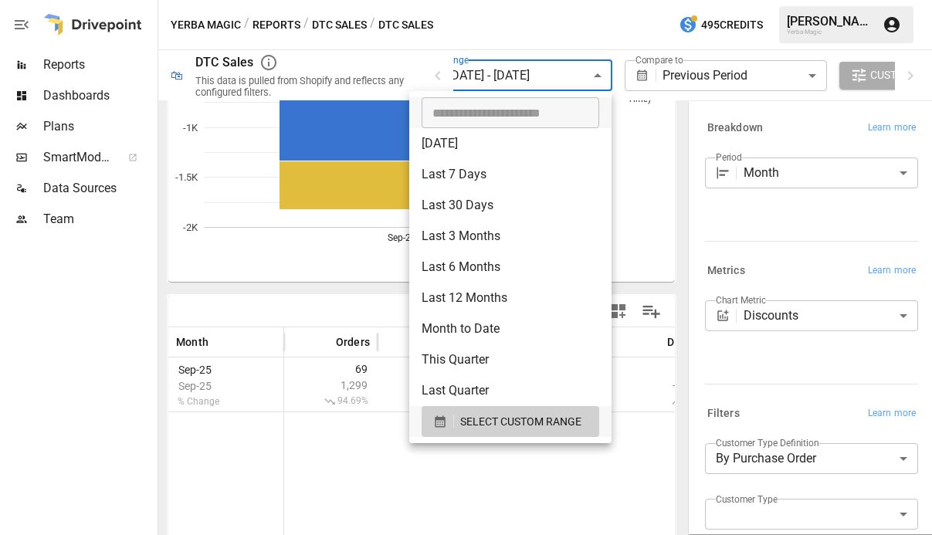
scroll to position [138, 0]
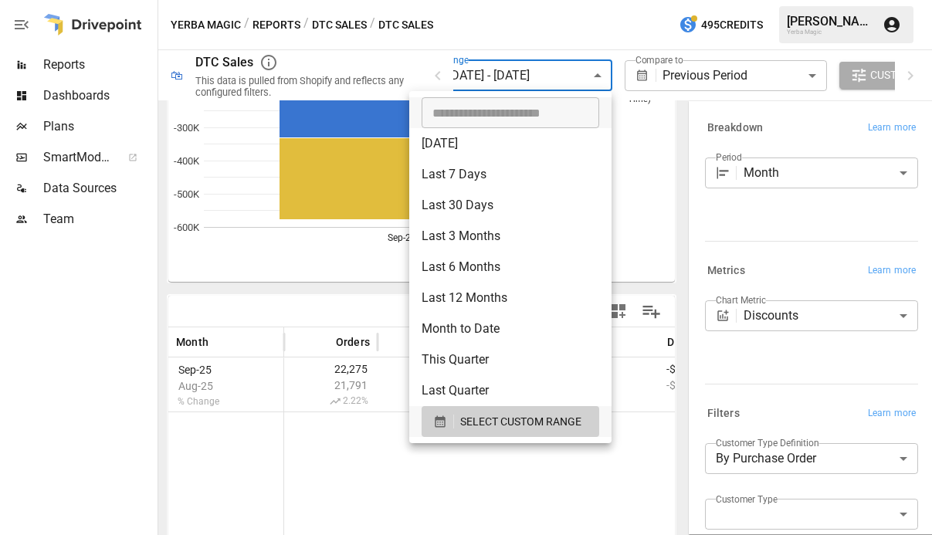
click at [354, 309] on div at bounding box center [466, 267] width 932 height 535
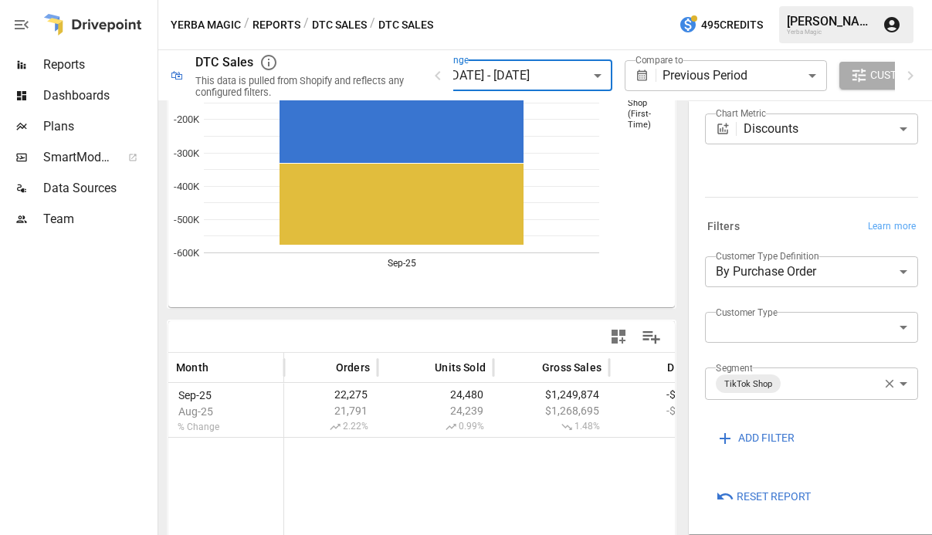
scroll to position [188, 0]
click at [436, 67] on icon "button" at bounding box center [438, 75] width 19 height 19
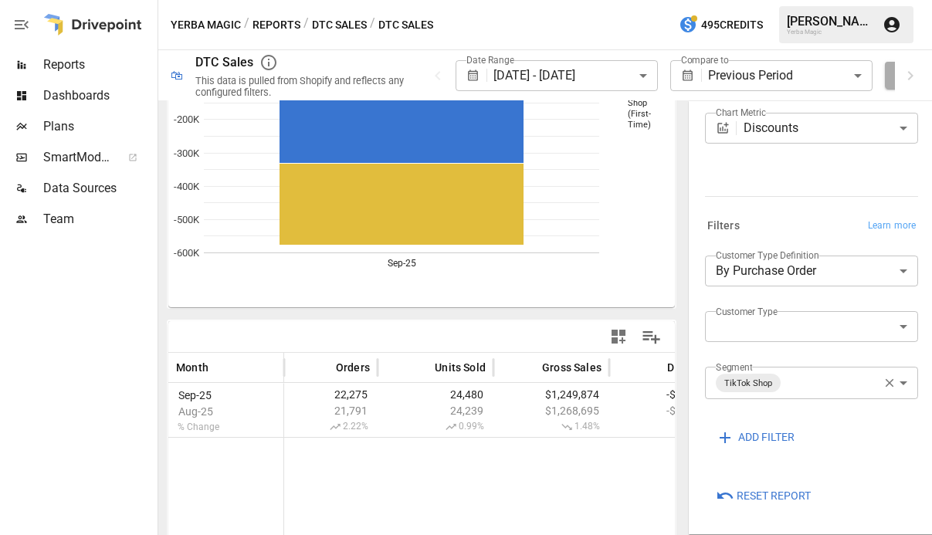
scroll to position [95, 0]
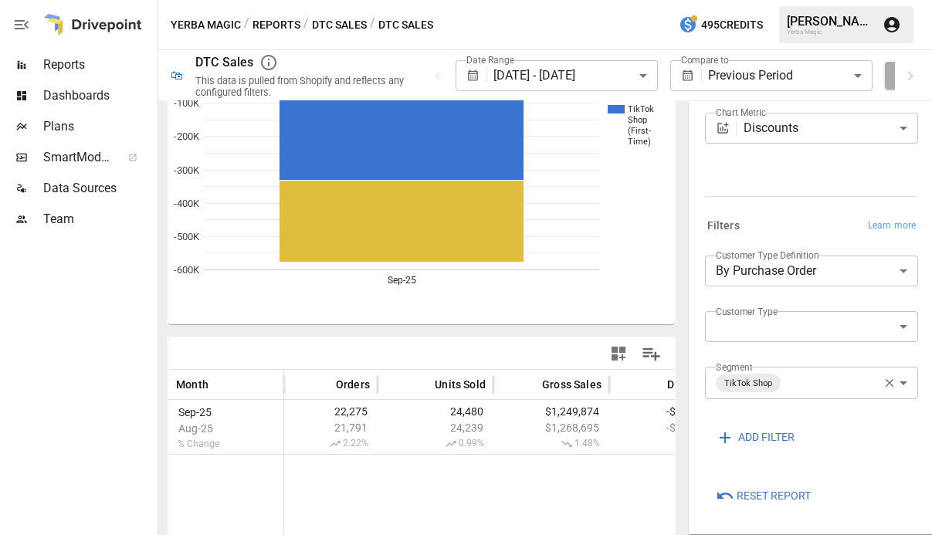
click at [103, 105] on div "Dashboards" at bounding box center [77, 95] width 155 height 31
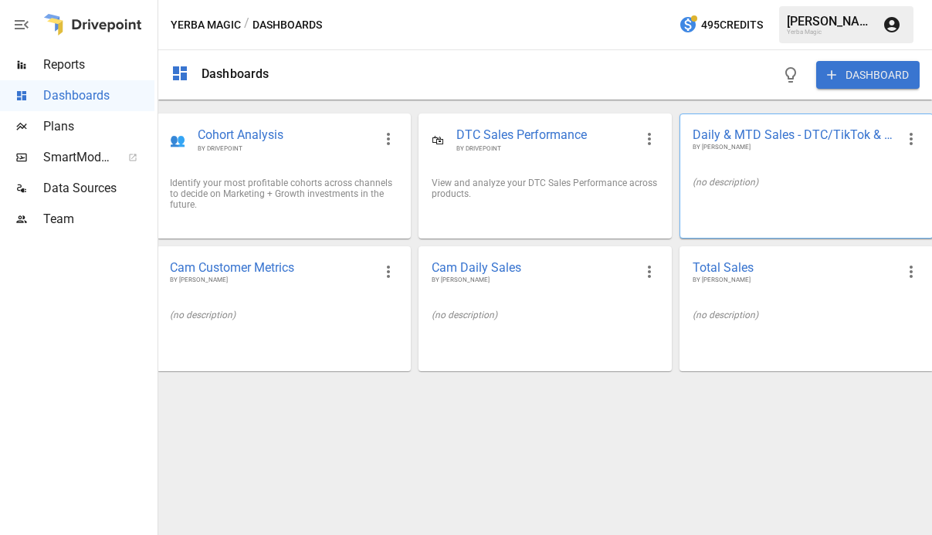
click at [777, 161] on div "Daily & MTD Sales - DTC/TikTok & Amazon BY [PERSON_NAME]" at bounding box center [807, 139] width 252 height 50
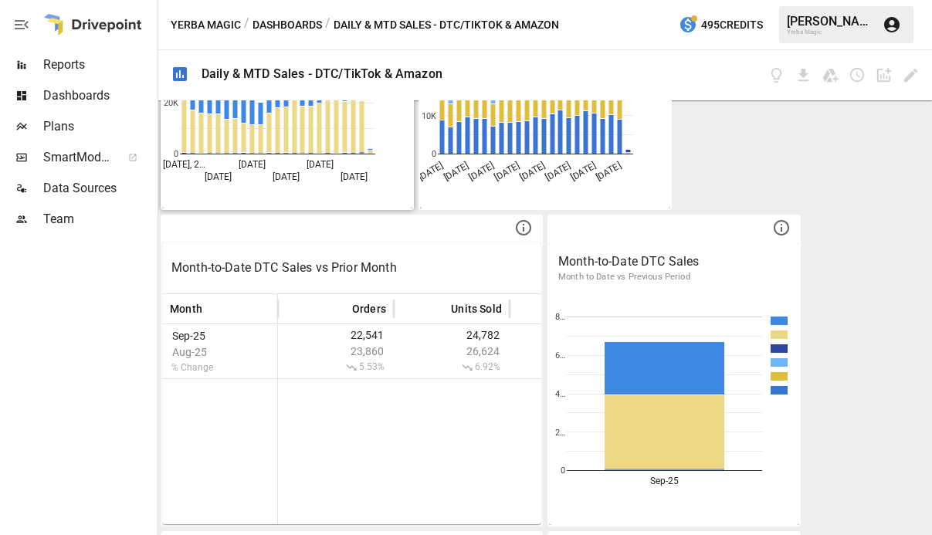
scroll to position [216, 0]
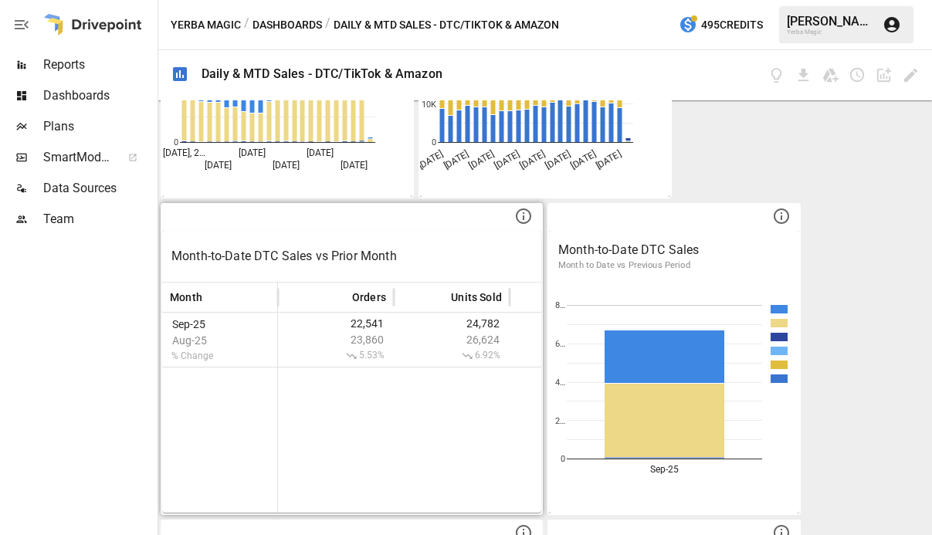
click at [378, 268] on div "Month-to-Date DTC Sales vs Prior Month" at bounding box center [351, 256] width 379 height 51
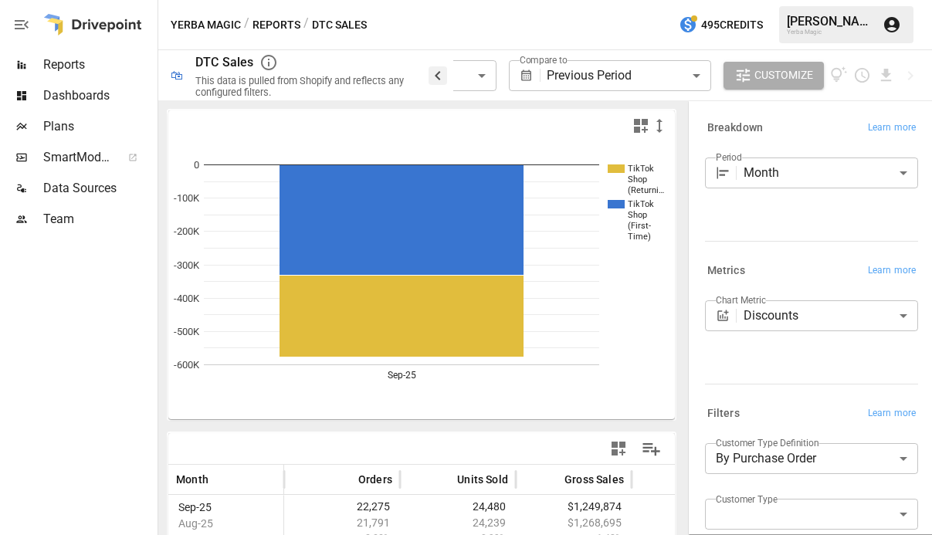
click at [435, 76] on icon "button" at bounding box center [438, 75] width 19 height 19
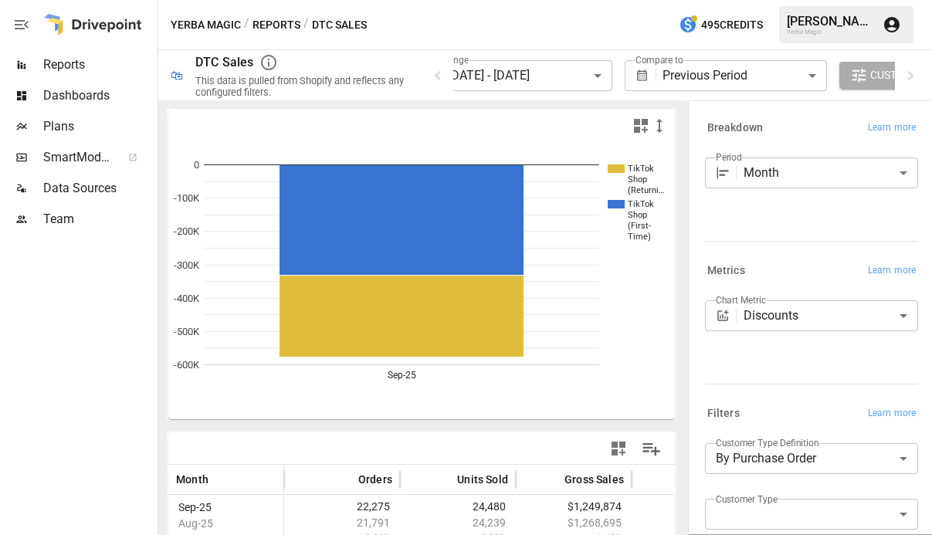
click at [489, 0] on body "**********" at bounding box center [466, 0] width 932 height 0
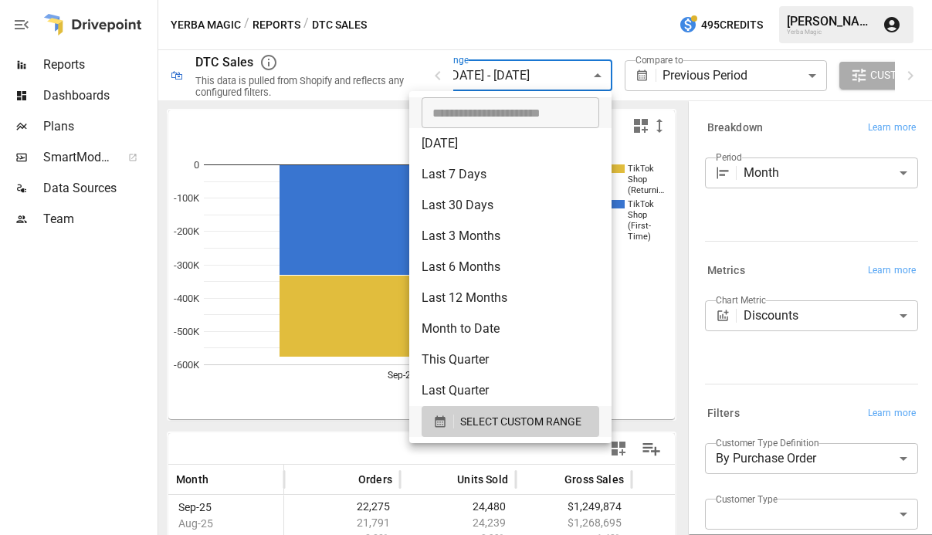
click at [509, 52] on div at bounding box center [466, 267] width 932 height 535
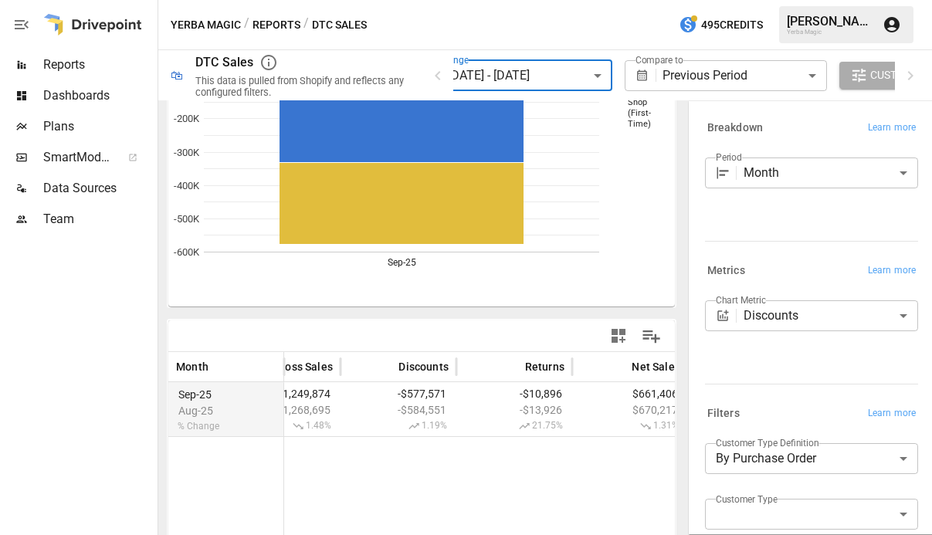
scroll to position [0, 288]
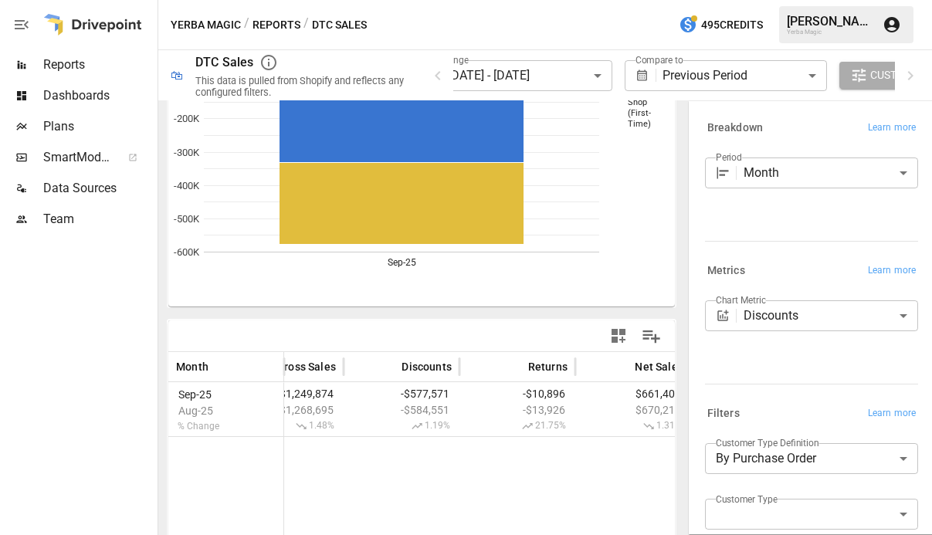
click at [267, 19] on button "Reports" at bounding box center [277, 24] width 48 height 19
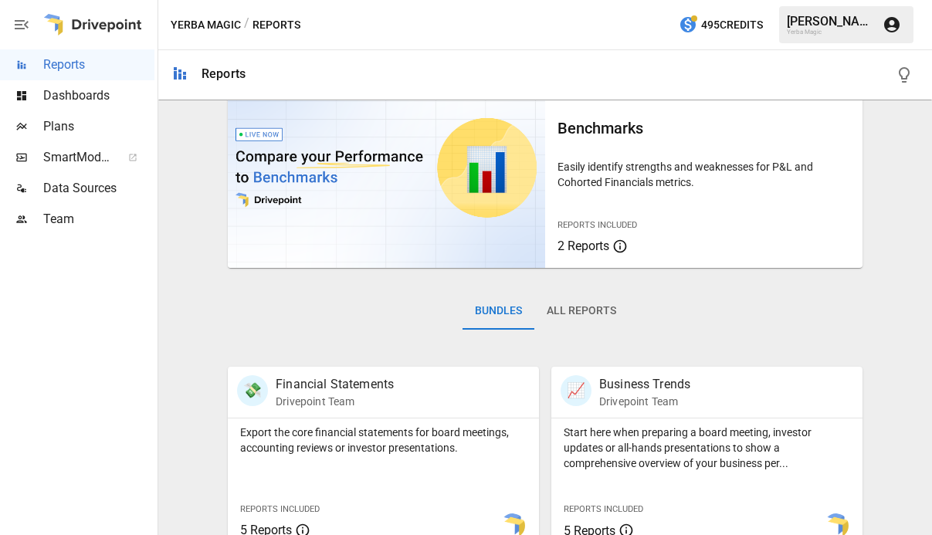
scroll to position [36, 0]
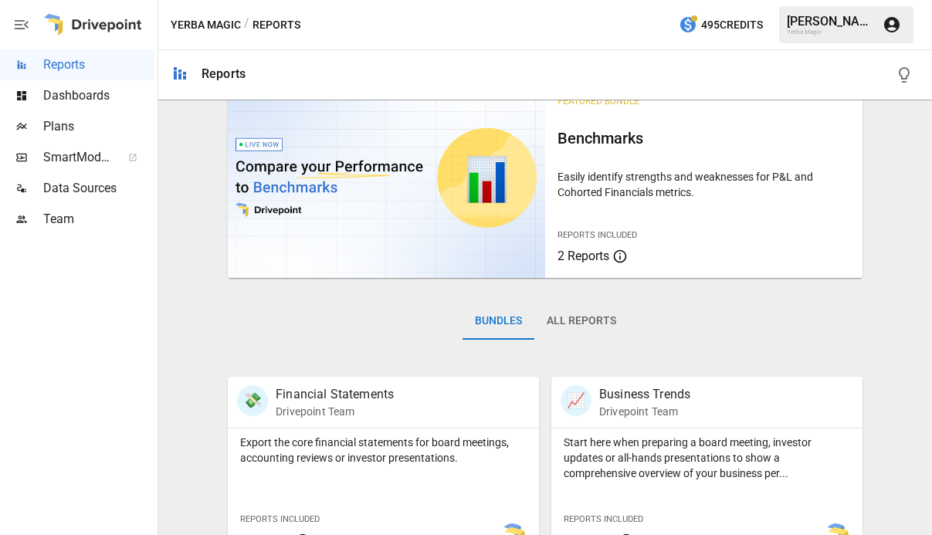
click at [118, 106] on div "Dashboards" at bounding box center [77, 95] width 155 height 31
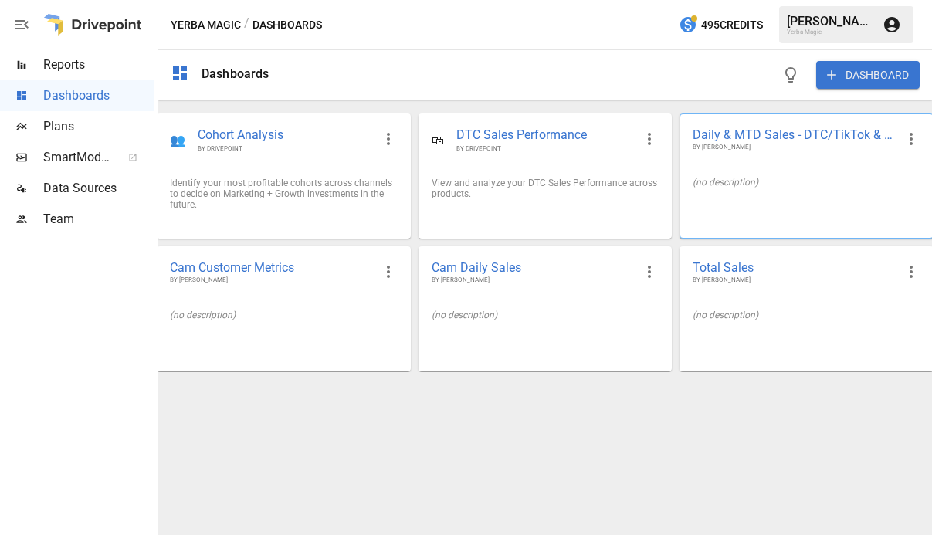
click at [735, 172] on div "(no description)" at bounding box center [807, 183] width 252 height 36
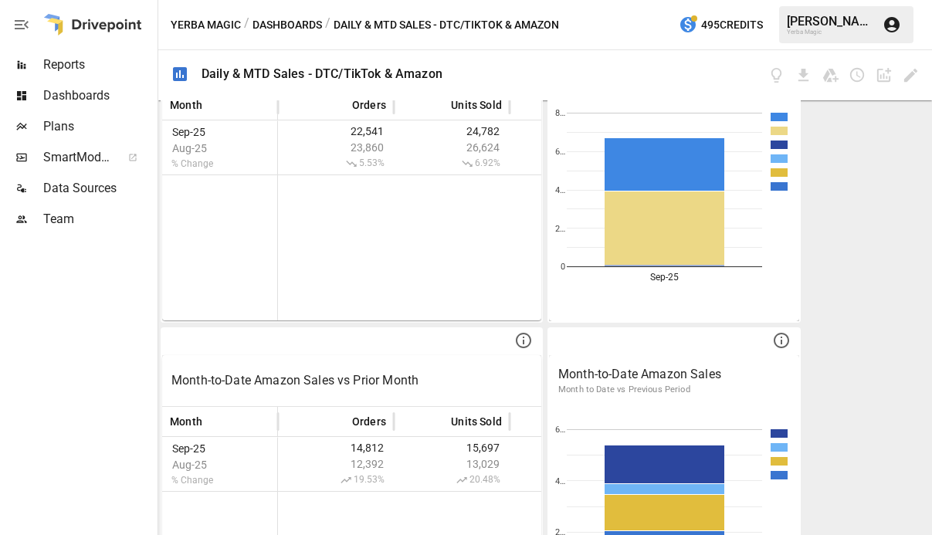
scroll to position [475, 0]
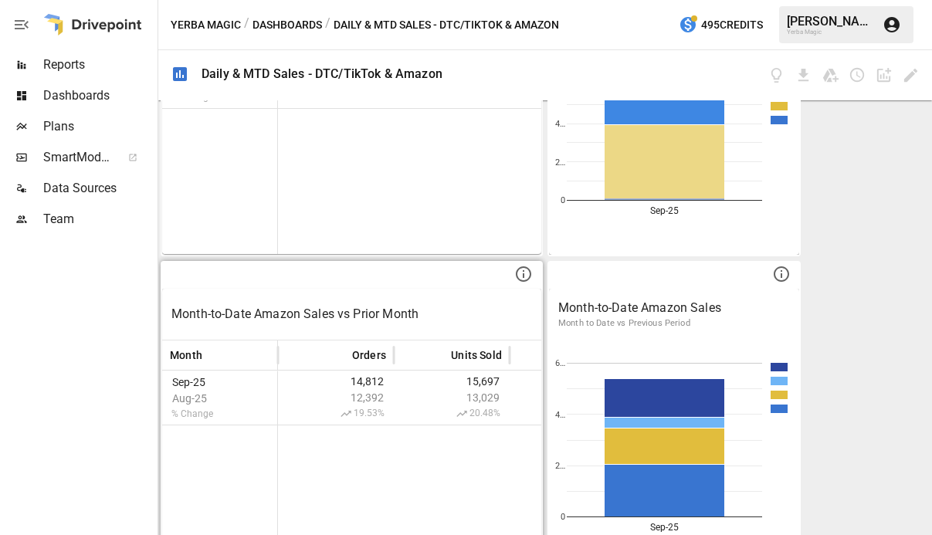
click at [463, 326] on div "Month-to-Date Amazon Sales vs Prior Month" at bounding box center [351, 314] width 379 height 51
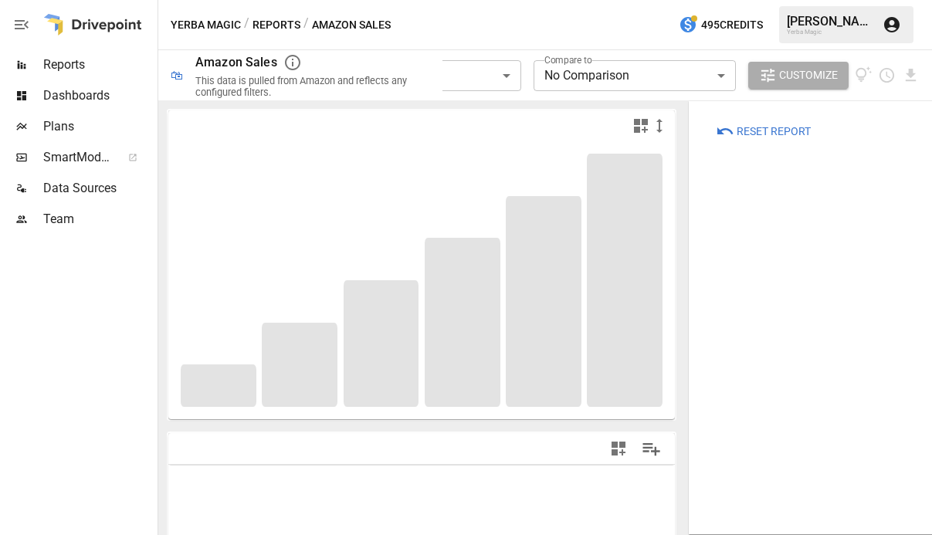
type input "**********"
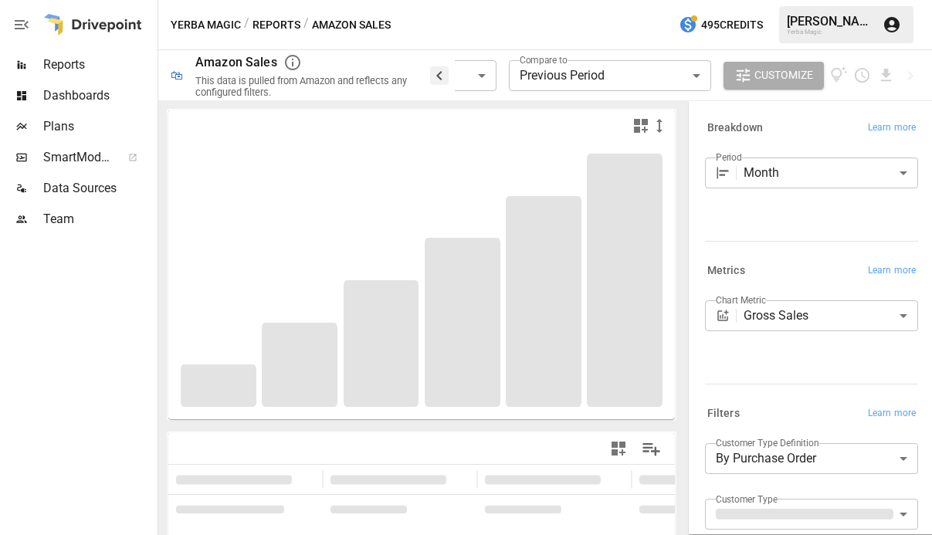
click at [440, 78] on icon "button" at bounding box center [439, 75] width 19 height 19
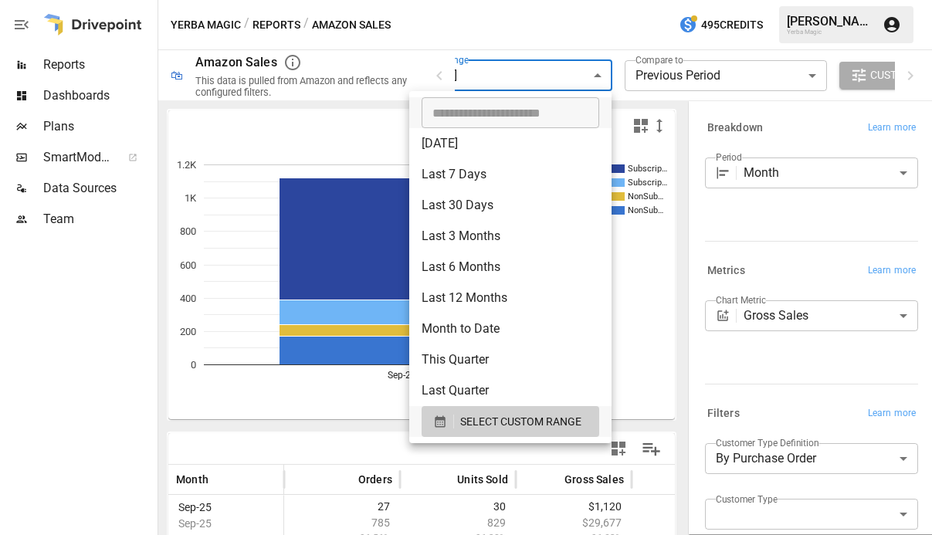
click at [507, 0] on body "**********" at bounding box center [466, 0] width 932 height 0
click at [525, 443] on div at bounding box center [466, 267] width 932 height 535
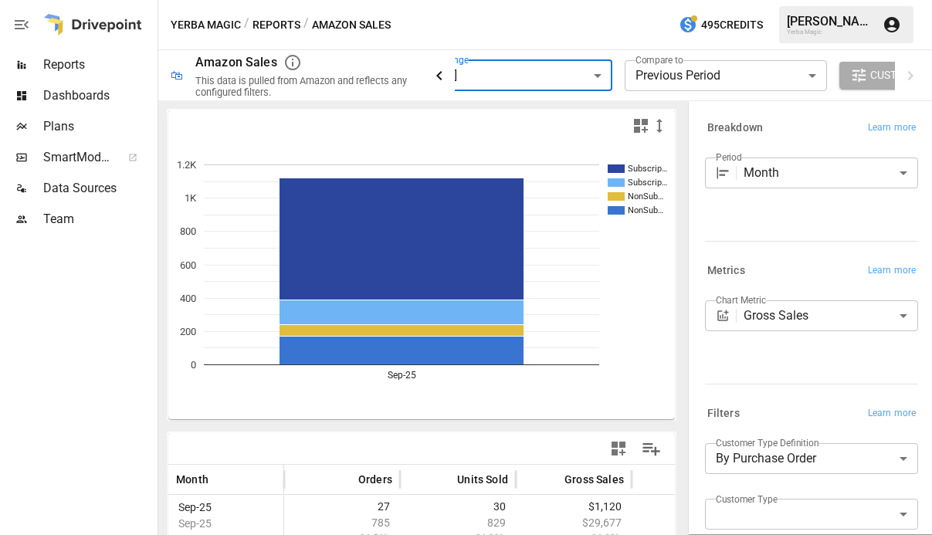
click at [440, 71] on icon "button" at bounding box center [439, 75] width 19 height 19
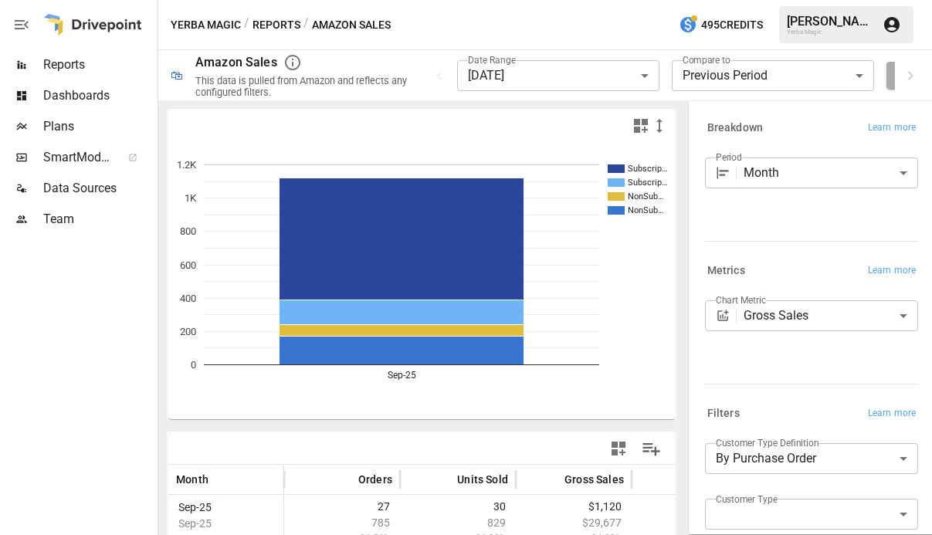
click at [95, 102] on span "Dashboards" at bounding box center [98, 96] width 111 height 19
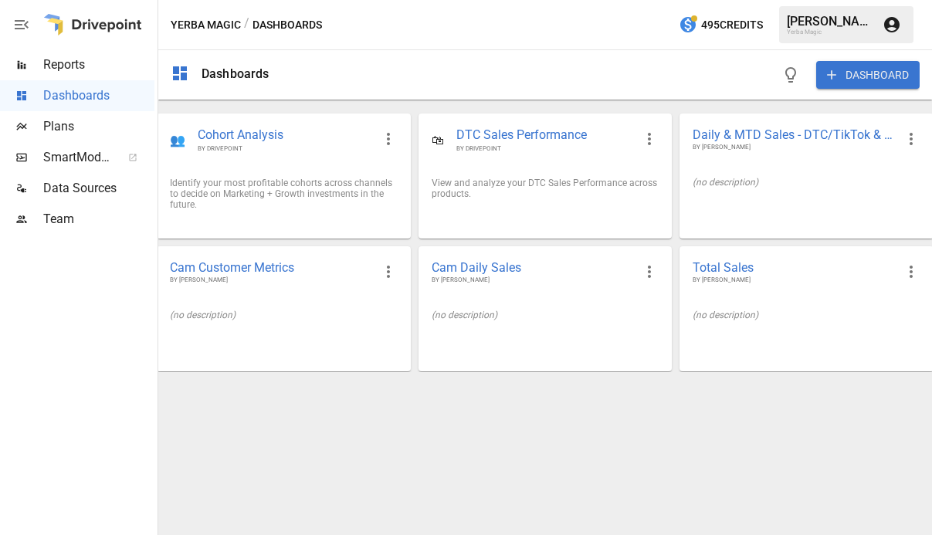
click at [69, 67] on span "Reports" at bounding box center [98, 65] width 111 height 19
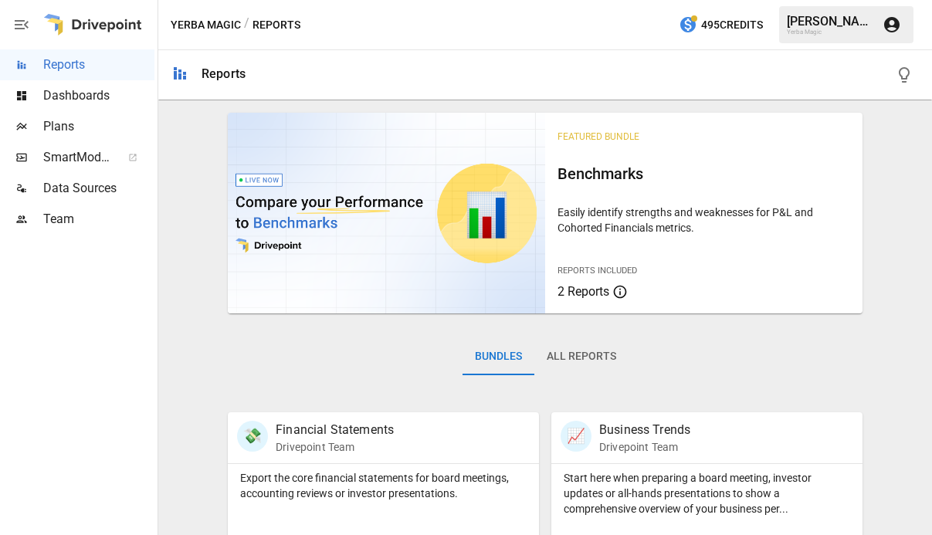
click at [77, 109] on div "Dashboards" at bounding box center [77, 95] width 155 height 31
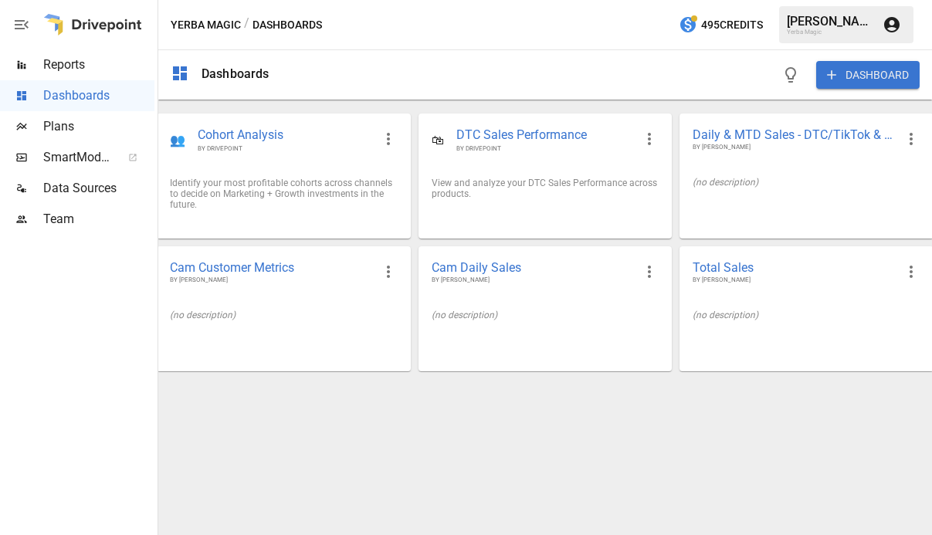
click at [104, 73] on span "Reports" at bounding box center [98, 65] width 111 height 19
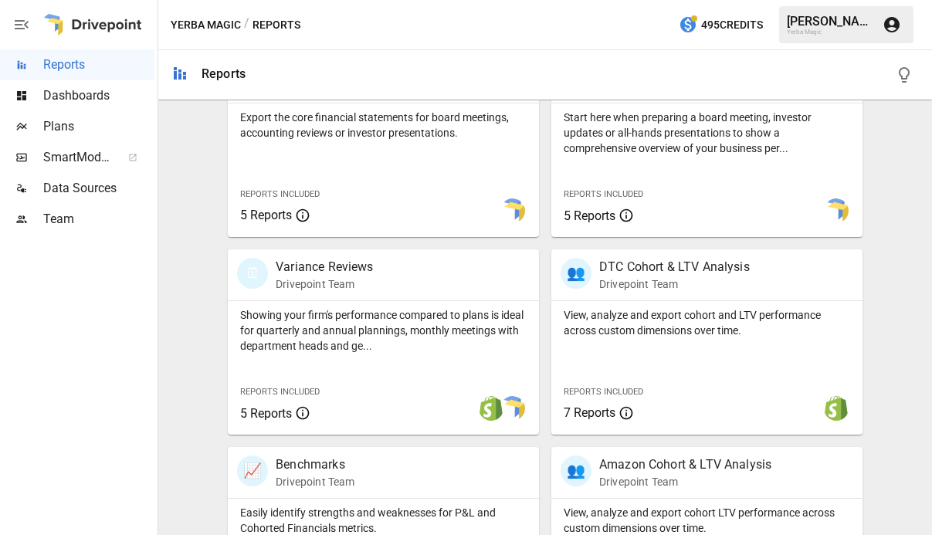
scroll to position [662, 0]
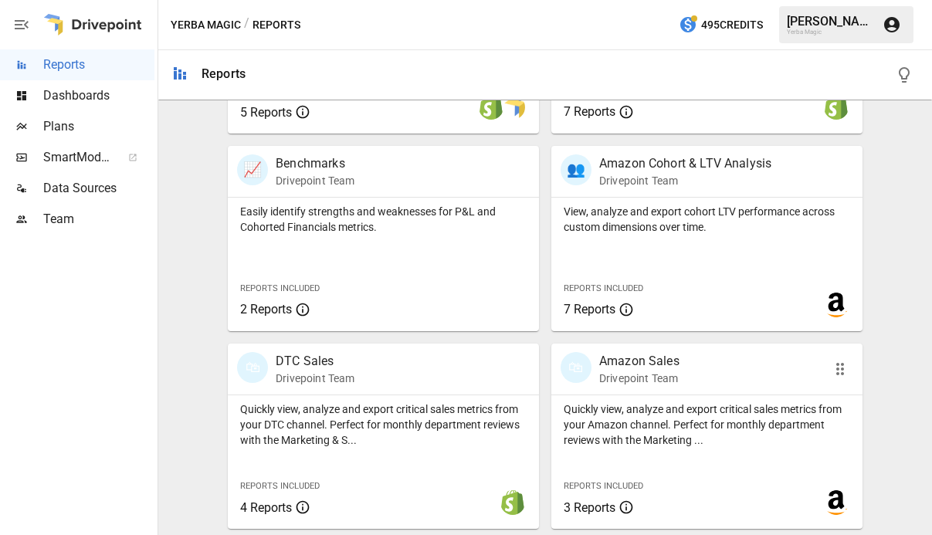
click at [745, 390] on div "🛍 Amazon Sales Drivepoint Team" at bounding box center [707, 369] width 311 height 51
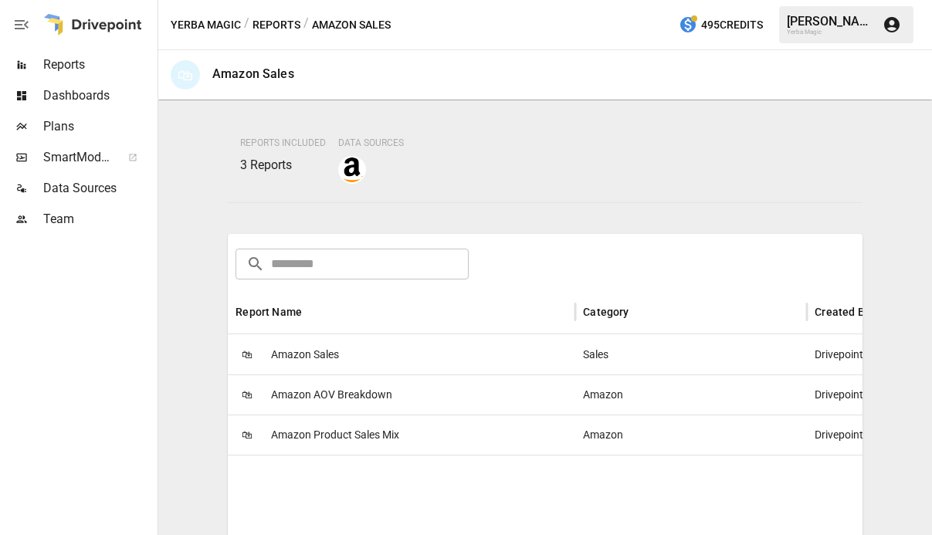
scroll to position [134, 0]
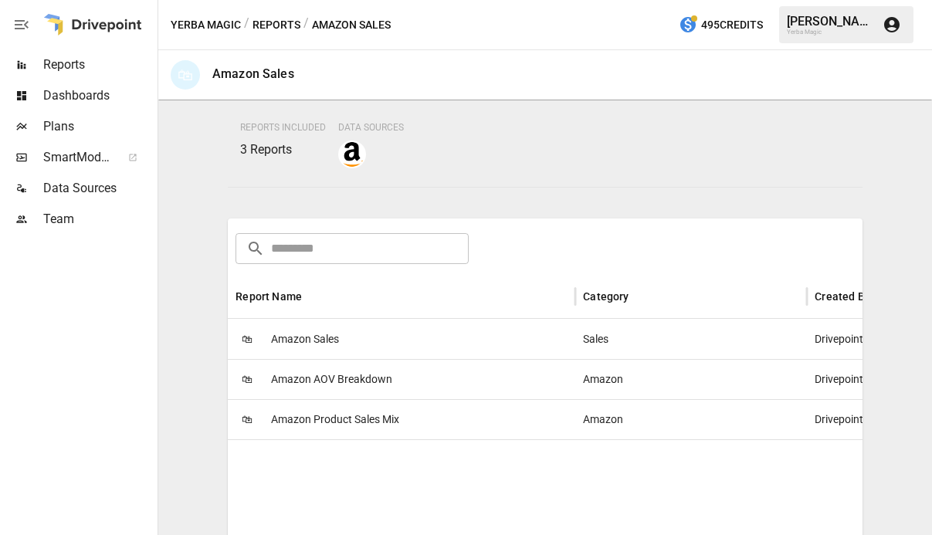
click at [318, 340] on span "Amazon Sales" at bounding box center [305, 339] width 68 height 39
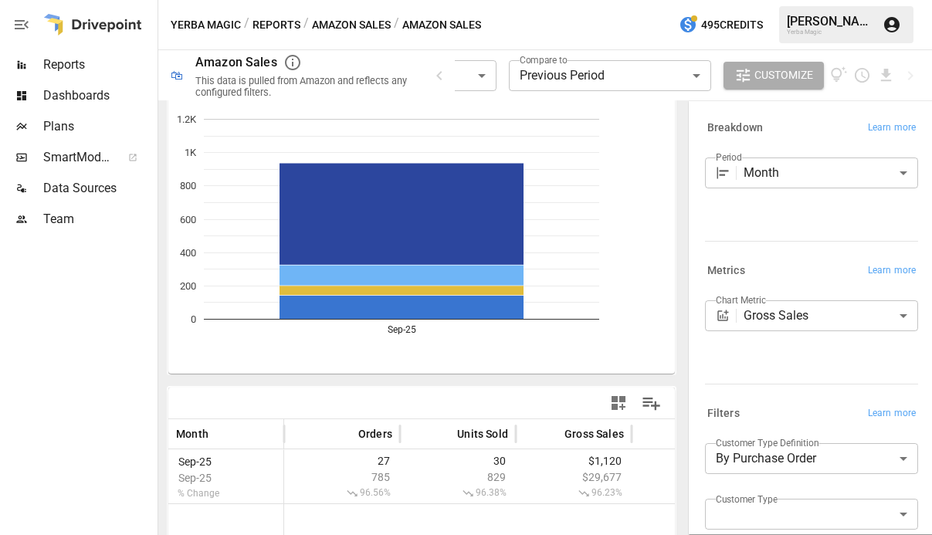
scroll to position [53, 0]
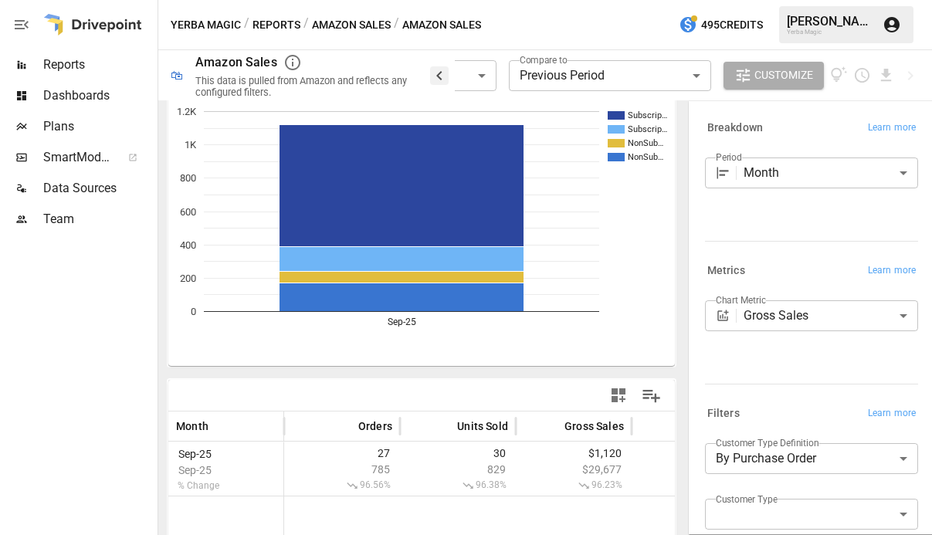
click at [439, 73] on icon "button" at bounding box center [439, 75] width 19 height 19
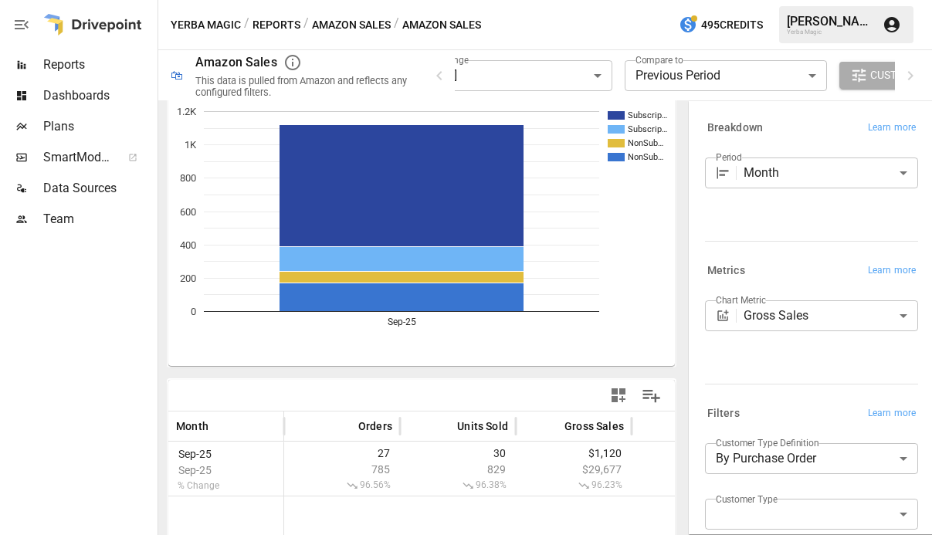
click at [494, 0] on body "**********" at bounding box center [466, 0] width 932 height 0
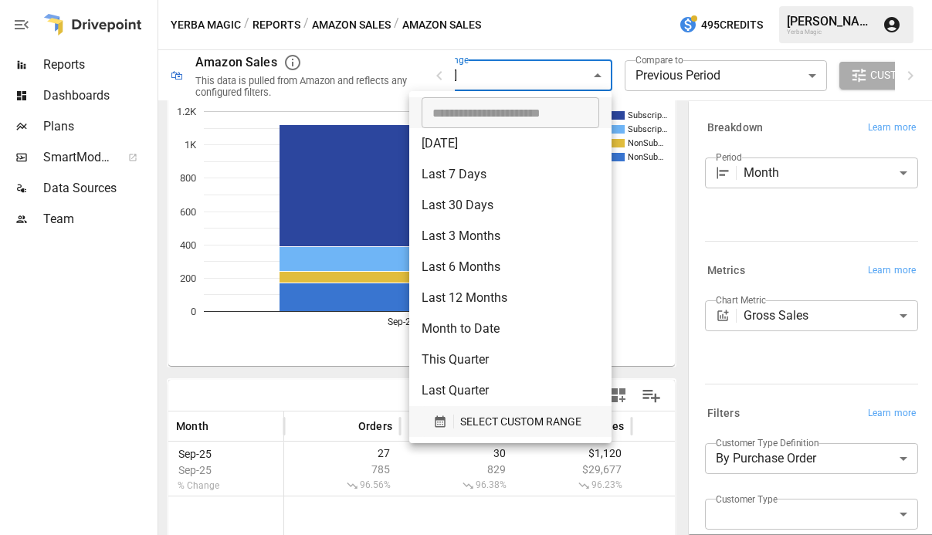
click at [487, 418] on span "SELECT CUSTOM RANGE" at bounding box center [520, 422] width 121 height 19
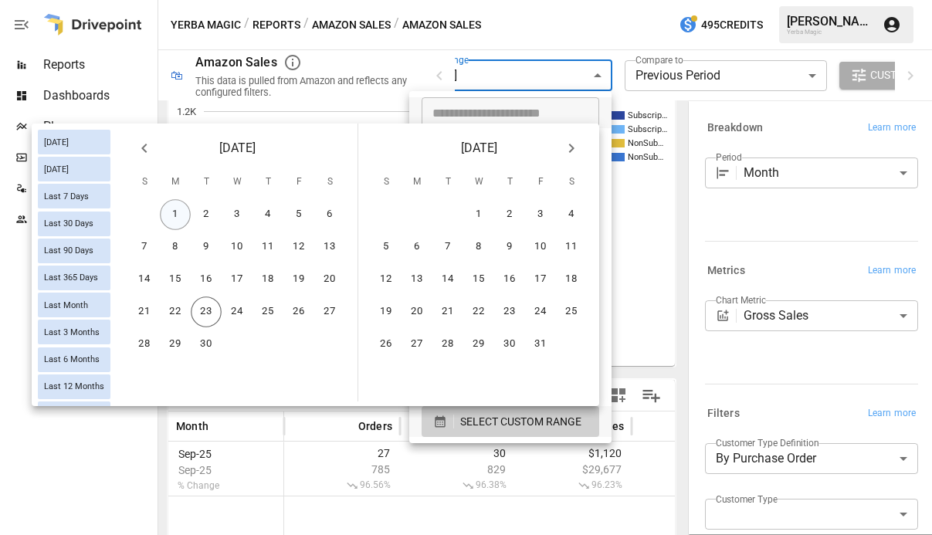
click at [185, 217] on button "1" at bounding box center [175, 214] width 31 height 31
click at [176, 316] on button "22" at bounding box center [175, 312] width 31 height 31
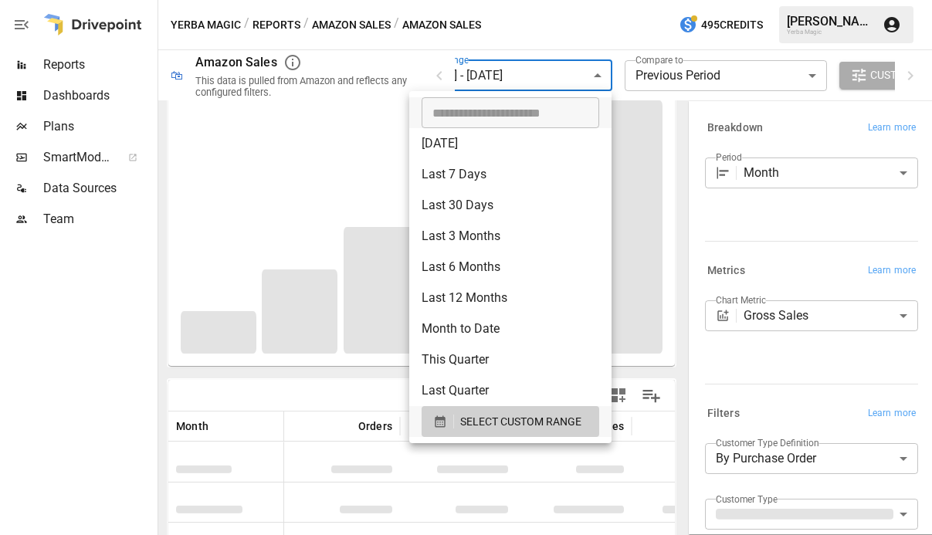
scroll to position [226, 0]
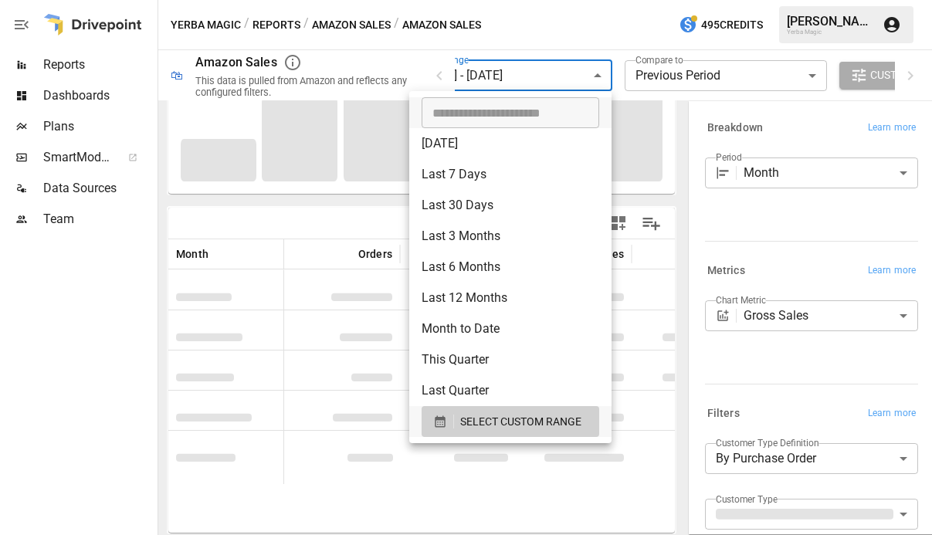
click at [580, 26] on div at bounding box center [466, 267] width 932 height 535
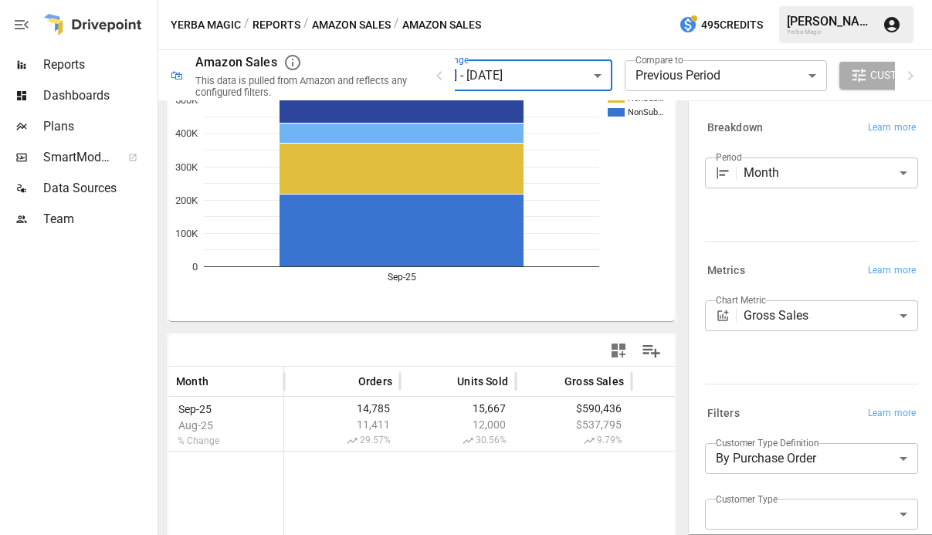
scroll to position [0, 0]
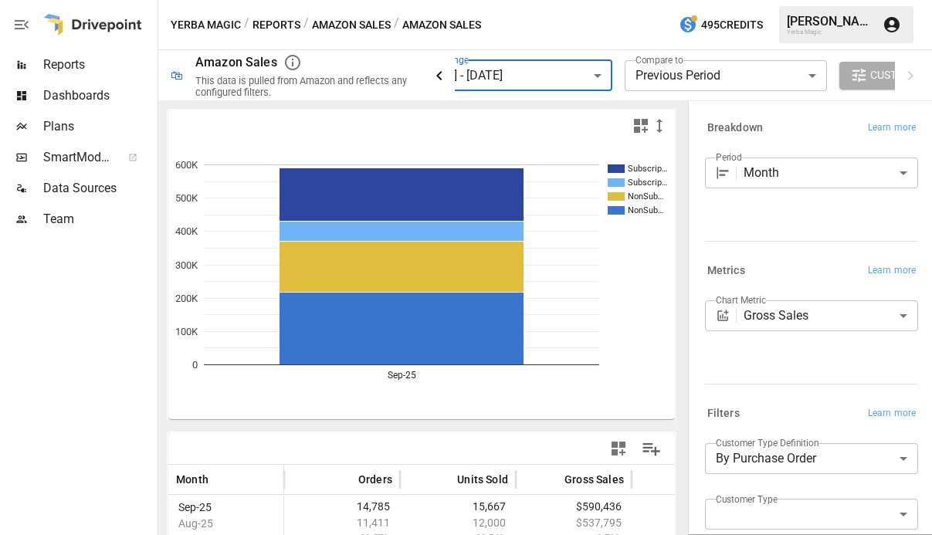
click at [439, 74] on icon "button" at bounding box center [439, 75] width 19 height 19
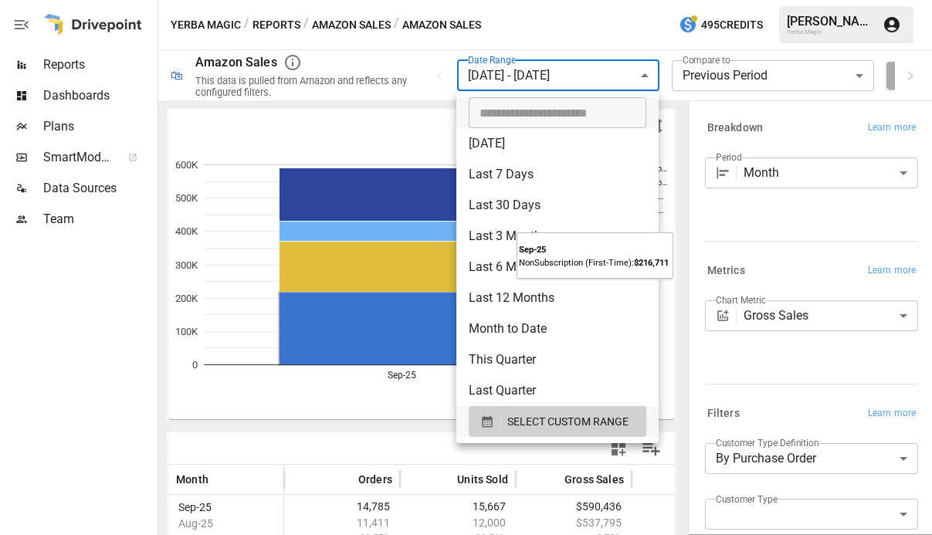
click at [572, 0] on body "**********" at bounding box center [466, 0] width 932 height 0
click at [532, 427] on span "SELECT CUSTOM RANGE" at bounding box center [568, 422] width 121 height 19
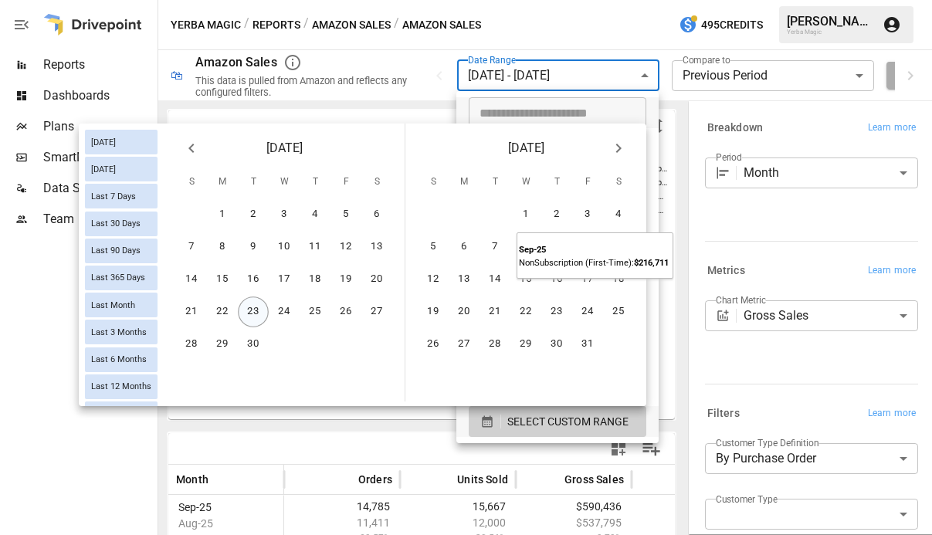
click at [260, 311] on button "23" at bounding box center [253, 312] width 31 height 31
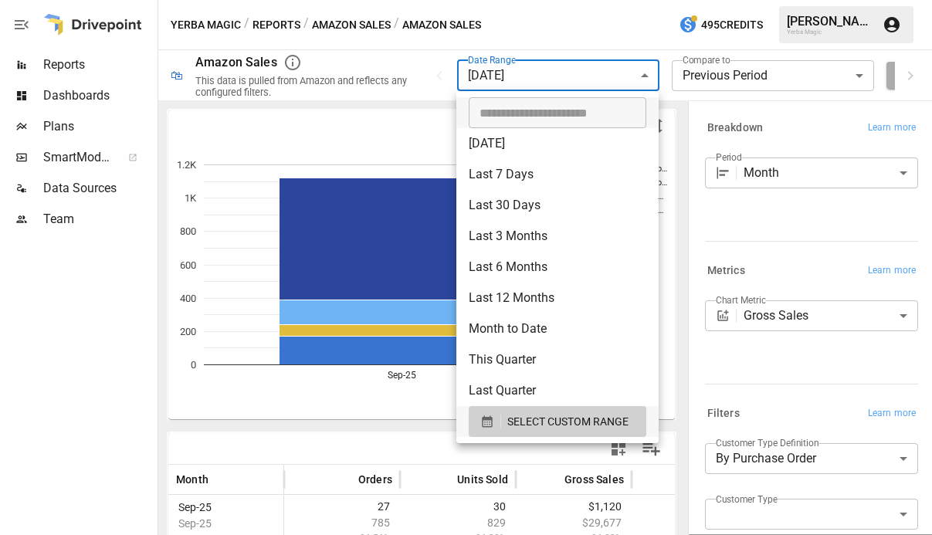
click at [425, 114] on div at bounding box center [466, 267] width 932 height 535
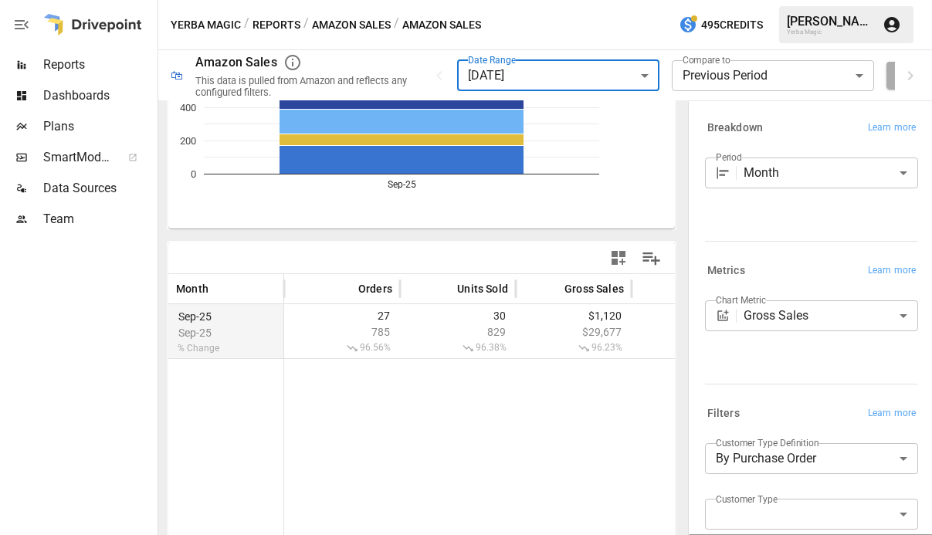
scroll to position [190, 0]
